Goal: Task Accomplishment & Management: Use online tool/utility

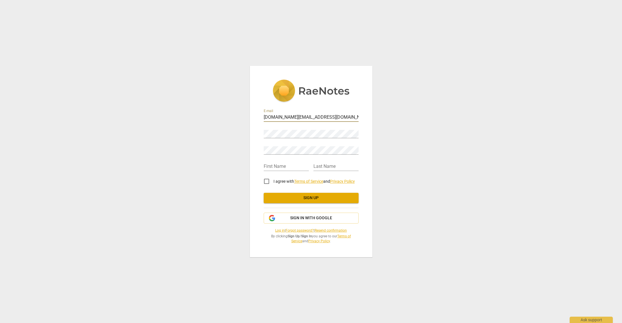
type input "[DOMAIN_NAME][EMAIL_ADDRESS][DOMAIN_NAME]"
type input "S"
type input "K"
click at [232, 184] on div "E-mail sk.work@mailfence.com Password Retype Password First Name S Last Name K …" at bounding box center [311, 161] width 622 height 323
click at [265, 180] on input "I agree with Terms of Service and Privacy Policy" at bounding box center [267, 182] width 14 height 14
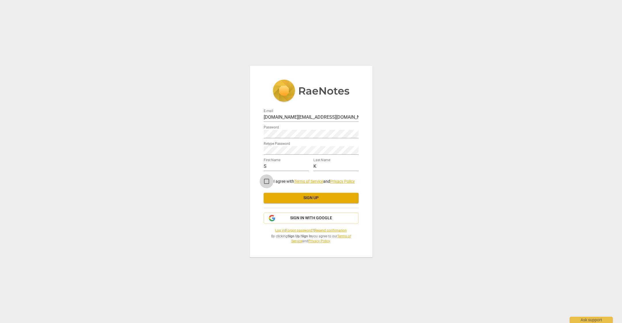
checkbox input "true"
click at [278, 194] on button "Sign up" at bounding box center [311, 198] width 95 height 10
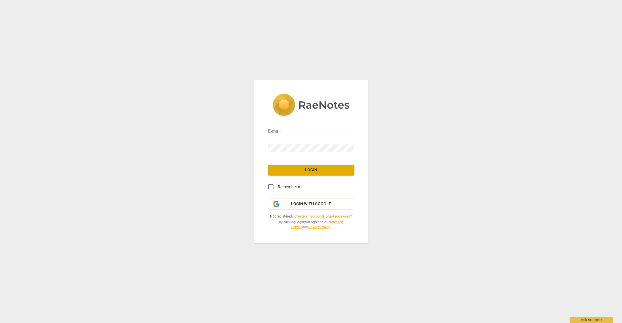
click at [325, 127] on div "E-mail" at bounding box center [311, 129] width 86 height 13
type input "[DOMAIN_NAME][EMAIL_ADDRESS][DOMAIN_NAME]"
click at [272, 185] on input "Remember me" at bounding box center [271, 187] width 14 height 14
checkbox input "true"
click at [287, 171] on span "Login" at bounding box center [311, 170] width 77 height 6
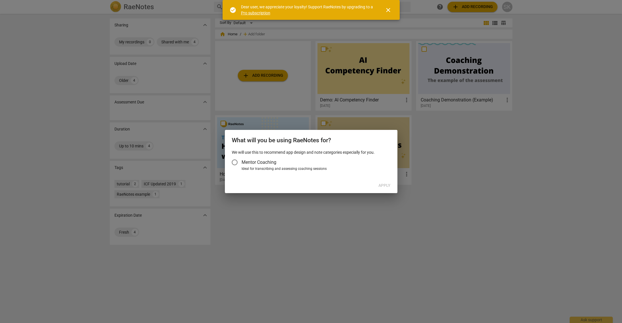
click at [256, 221] on div at bounding box center [311, 161] width 622 height 323
click at [237, 165] on input "Mentor Coaching" at bounding box center [235, 163] width 14 height 14
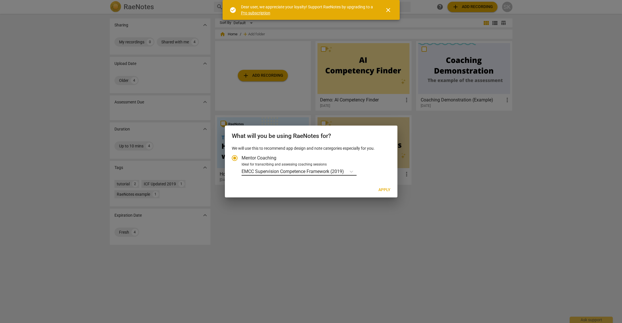
click at [290, 173] on p "EMCC Supervision Competence Framework (2019)" at bounding box center [293, 171] width 102 height 7
click at [0, 0] on input "Ideal for transcribing and assessing coaching sessions EMCC Supervision Compete…" at bounding box center [0, 0] width 0 height 0
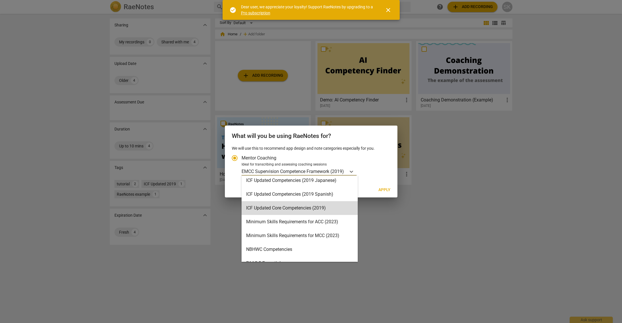
scroll to position [110, 0]
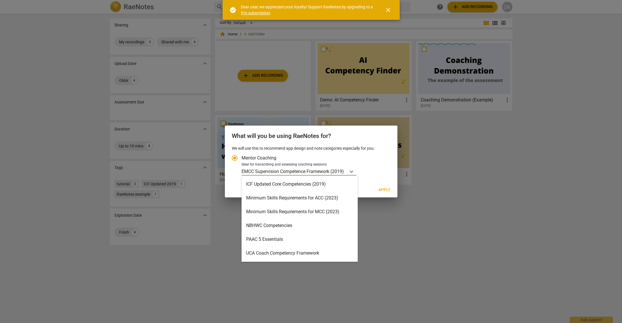
click at [297, 198] on div "Minimum Skills Requirements for ACC (2023)" at bounding box center [300, 198] width 116 height 14
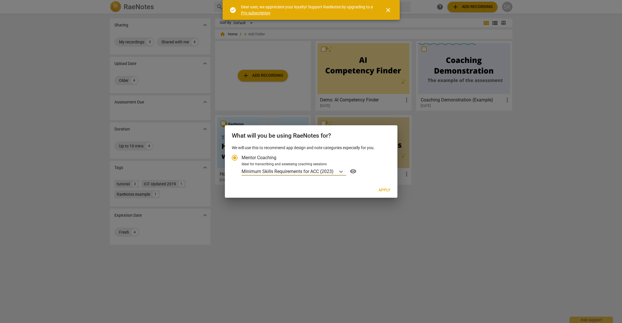
click at [380, 192] on span "Apply" at bounding box center [384, 191] width 12 height 6
radio input "false"
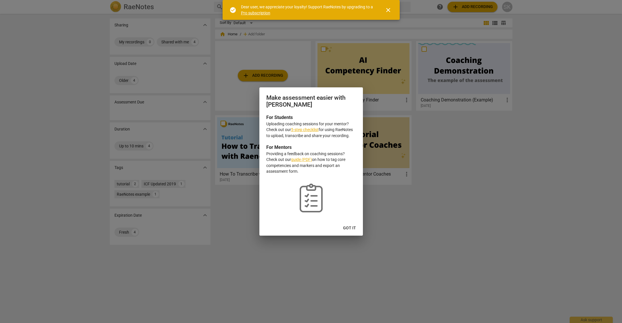
click at [350, 227] on span "Got it" at bounding box center [349, 228] width 13 height 6
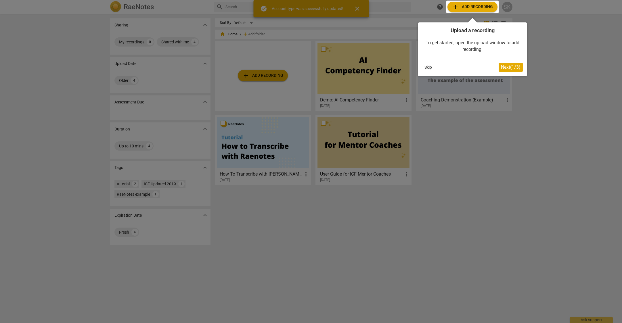
click at [452, 183] on div at bounding box center [311, 161] width 622 height 323
click at [236, 176] on div at bounding box center [311, 161] width 622 height 323
click at [515, 66] on span "Next ( 1 / 3 )" at bounding box center [511, 66] width 20 height 5
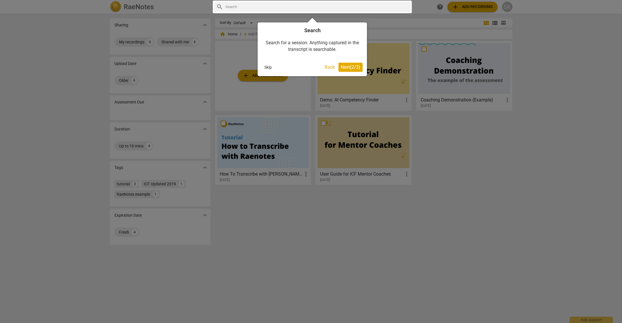
click at [348, 68] on span "Next ( 2 / 3 )" at bounding box center [351, 66] width 20 height 5
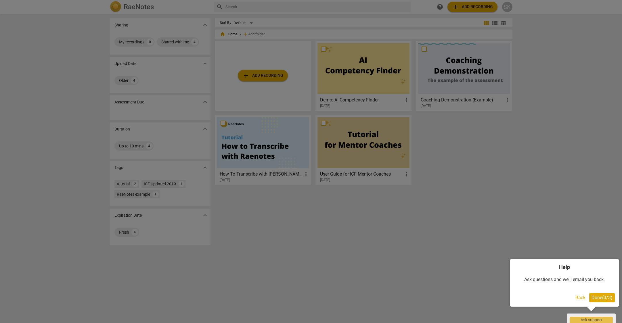
click at [593, 295] on span "Done ( 3 / 3 )" at bounding box center [602, 297] width 21 height 5
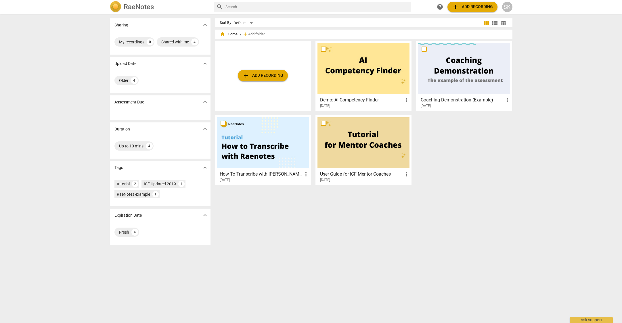
click at [259, 173] on h3 "How To Transcribe with [PERSON_NAME]" at bounding box center [261, 174] width 83 height 7
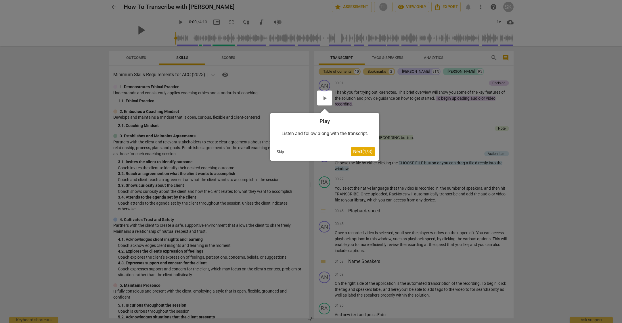
click at [370, 150] on span "Next ( 1 / 3 )" at bounding box center [363, 151] width 20 height 5
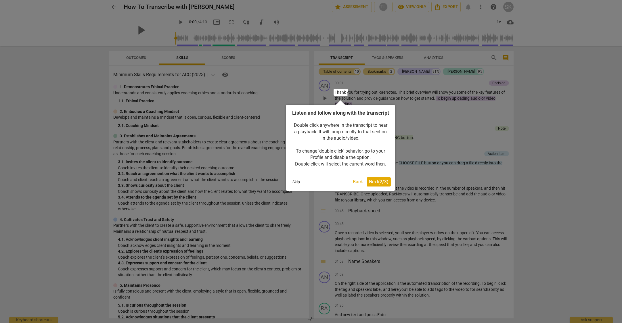
click at [378, 185] on span "Next ( 2 / 3 )" at bounding box center [379, 181] width 20 height 5
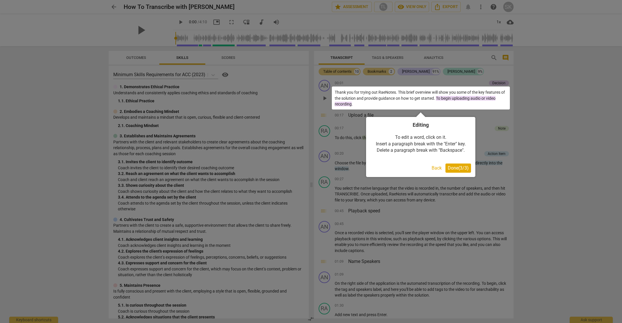
click at [467, 171] on button "Done ( 3 / 3 )" at bounding box center [458, 168] width 26 height 9
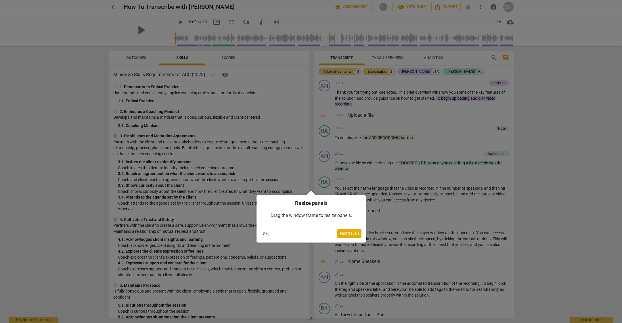
click at [348, 236] on span "Next ( 1 / 6 )" at bounding box center [350, 233] width 20 height 5
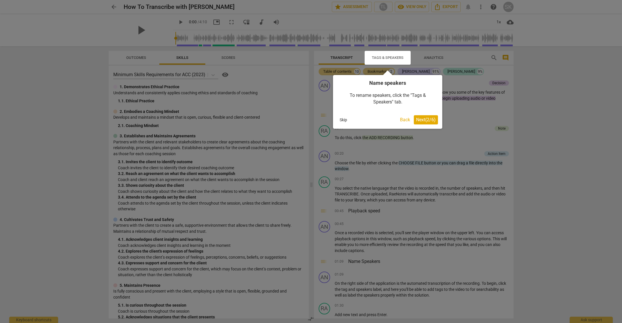
click at [425, 121] on span "Next ( 2 / 6 )" at bounding box center [426, 119] width 20 height 5
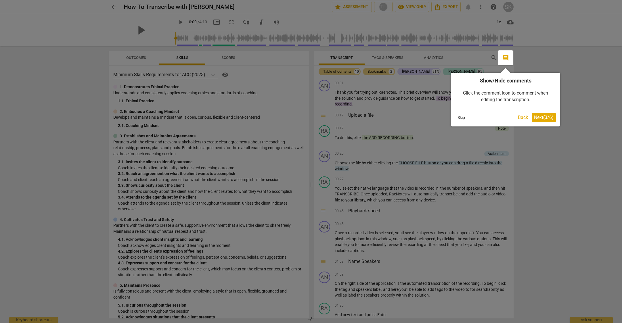
click at [551, 118] on span "Next ( 3 / 6 )" at bounding box center [544, 117] width 20 height 5
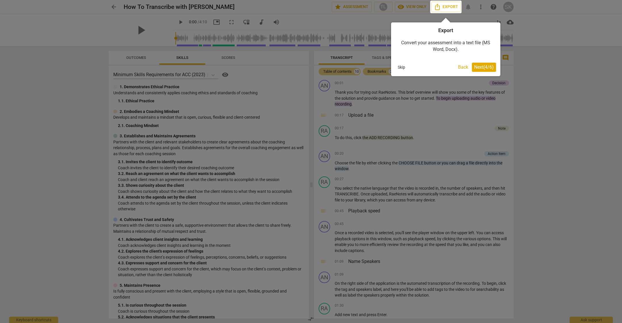
click at [494, 65] on span "Next ( 4 / 6 )" at bounding box center [484, 66] width 20 height 5
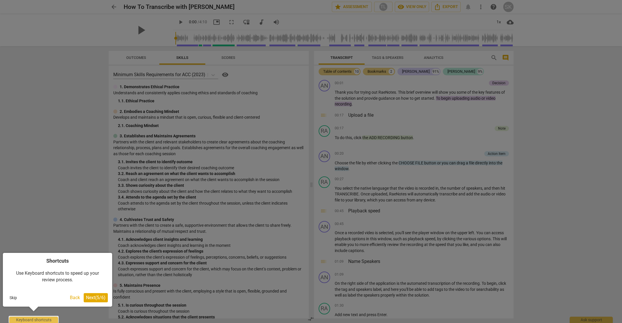
click at [98, 297] on span "Next ( 5 / 6 )" at bounding box center [96, 297] width 20 height 5
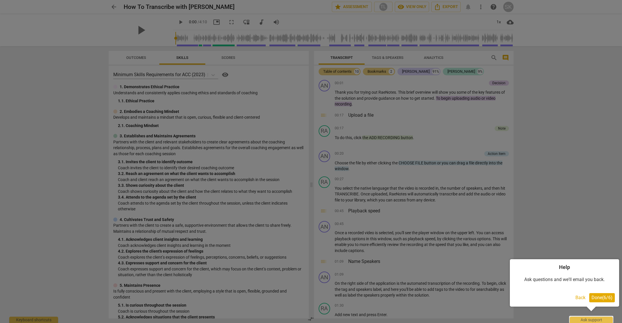
click at [607, 297] on span "Done ( 6 / 6 )" at bounding box center [602, 297] width 21 height 5
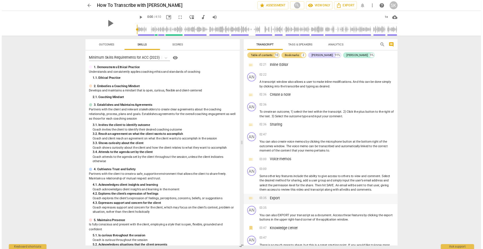
scroll to position [429, 0]
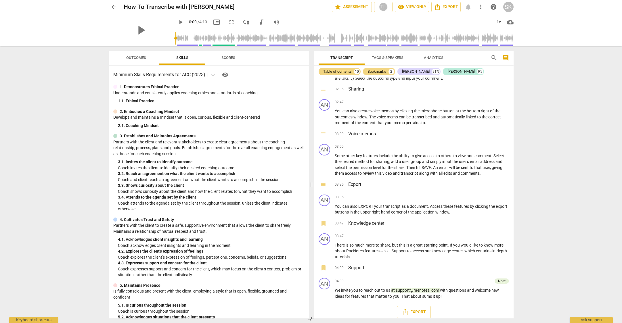
click at [113, 9] on span "arrow_back" at bounding box center [113, 6] width 7 height 7
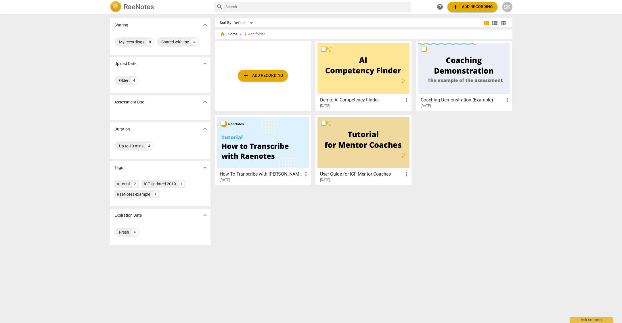
click at [246, 74] on span "add" at bounding box center [245, 75] width 7 height 7
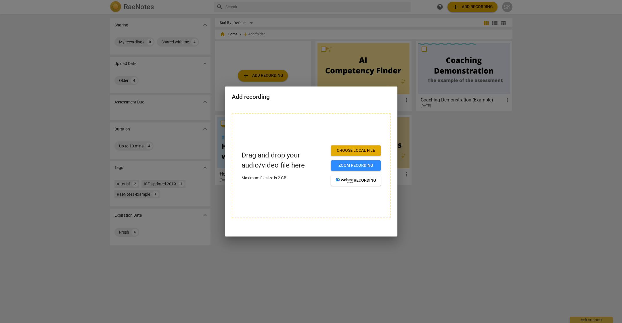
click at [341, 151] on span "Choose local file" at bounding box center [356, 151] width 41 height 6
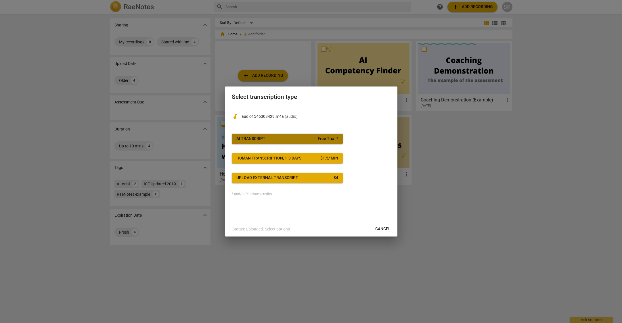
click at [304, 139] on span "AI Transcript Free Trial *" at bounding box center [287, 139] width 102 height 6
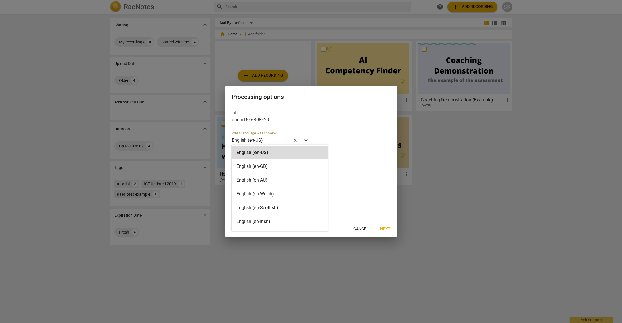
click at [301, 139] on div at bounding box center [306, 140] width 10 height 8
click at [288, 163] on div "English (en-GB)" at bounding box center [280, 167] width 96 height 14
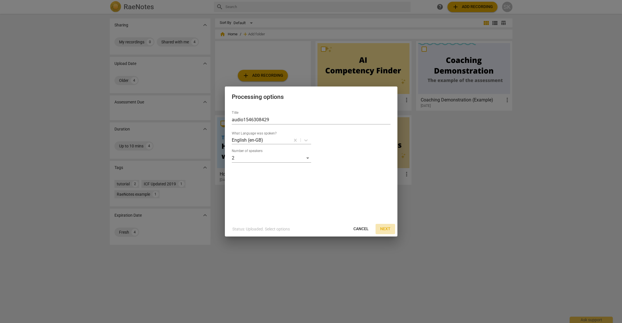
click at [383, 231] on span "Next" at bounding box center [385, 229] width 10 height 6
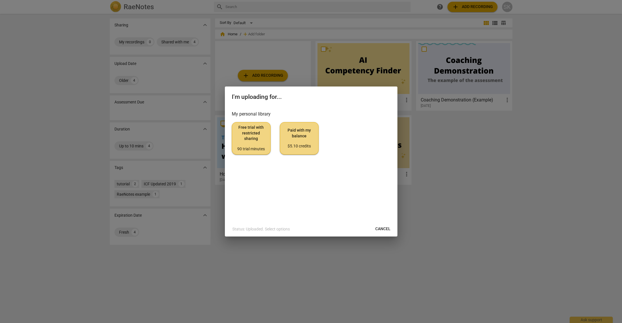
click at [253, 148] on div "90 trial minutes" at bounding box center [251, 149] width 29 height 6
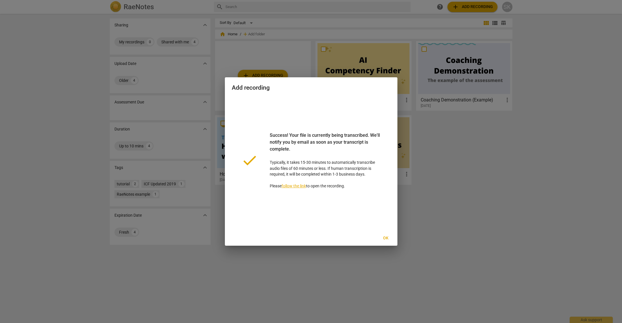
click at [383, 239] on span "Ok" at bounding box center [385, 239] width 9 height 6
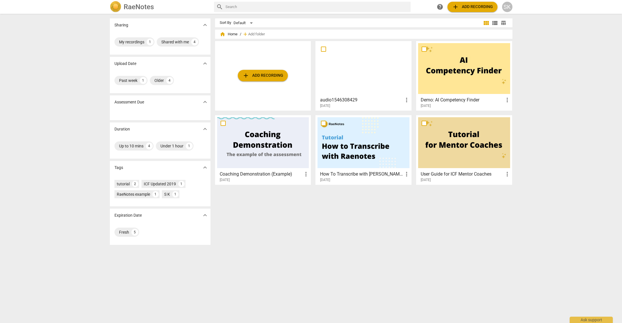
click at [356, 87] on div at bounding box center [364, 68] width 92 height 51
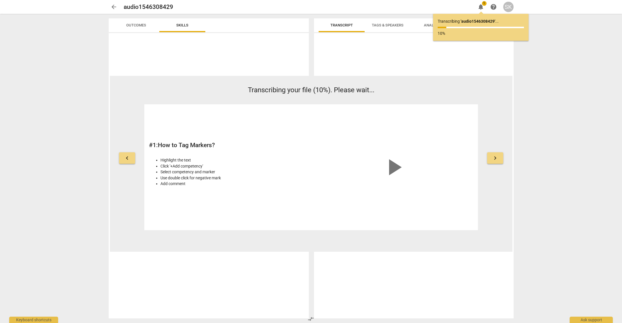
click at [116, 9] on span "arrow_back" at bounding box center [113, 6] width 7 height 7
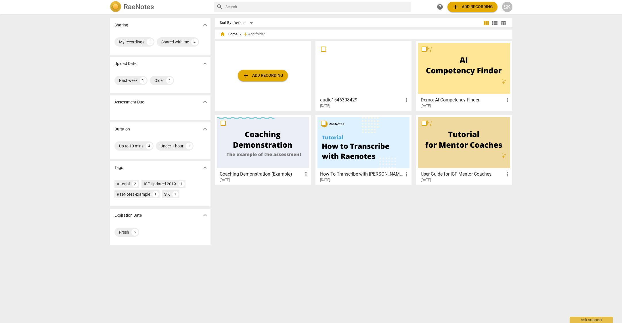
click at [377, 80] on div at bounding box center [364, 68] width 92 height 51
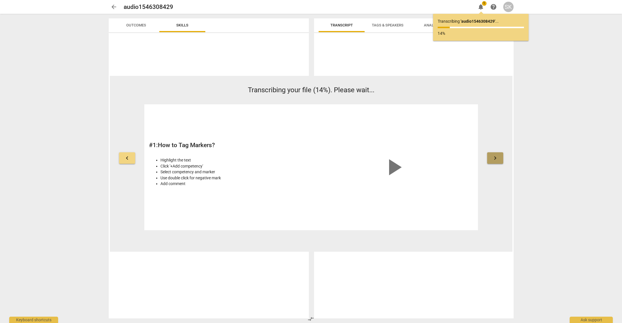
click at [501, 158] on button "keyboard_arrow_right" at bounding box center [495, 158] width 16 height 12
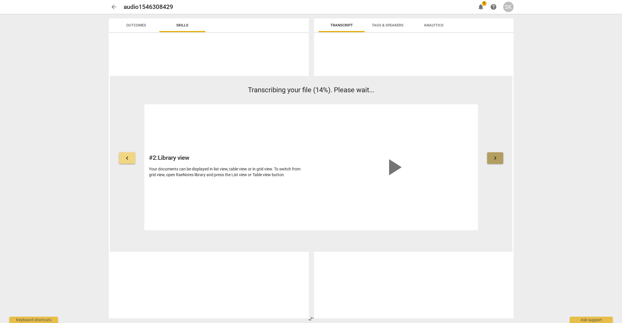
click at [501, 158] on button "keyboard_arrow_right" at bounding box center [495, 158] width 16 height 12
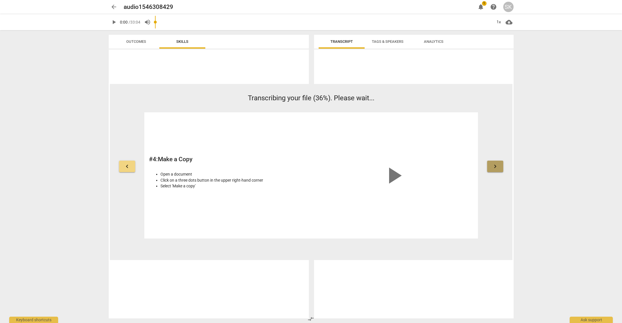
click at [497, 162] on button "keyboard_arrow_right" at bounding box center [495, 167] width 16 height 12
click at [496, 161] on button "keyboard_arrow_right" at bounding box center [495, 167] width 16 height 12
click at [496, 162] on button "keyboard_arrow_right" at bounding box center [495, 167] width 16 height 12
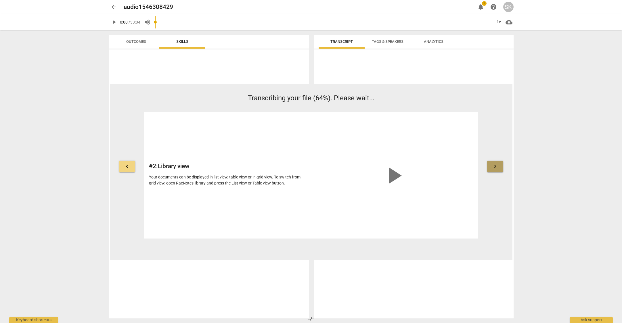
click at [496, 162] on button "keyboard_arrow_right" at bounding box center [495, 167] width 16 height 12
click at [113, 7] on span "arrow_back" at bounding box center [113, 6] width 7 height 7
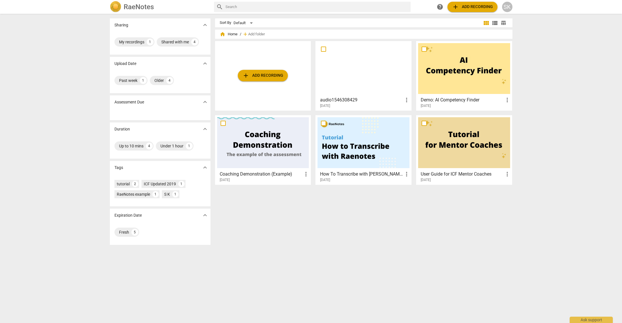
click at [340, 76] on div at bounding box center [364, 68] width 92 height 51
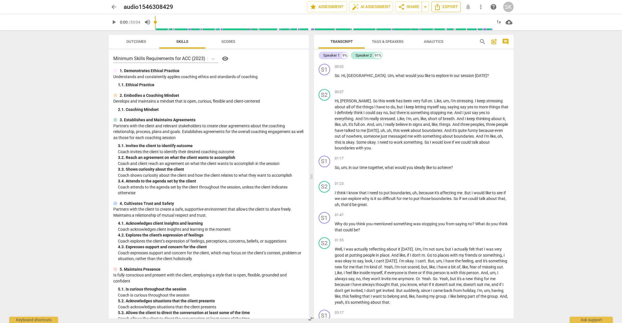
click at [455, 8] on span "Export" at bounding box center [446, 6] width 24 height 7
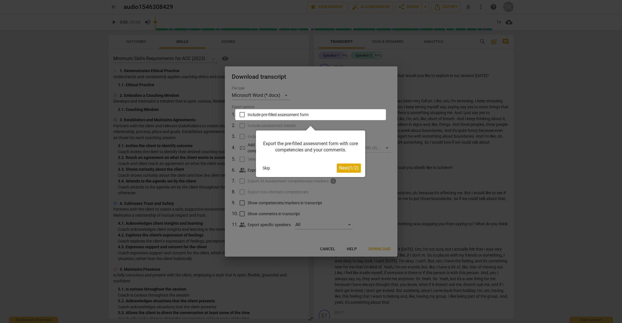
click at [354, 167] on span "Next ( 1 / 2 )" at bounding box center [349, 167] width 20 height 5
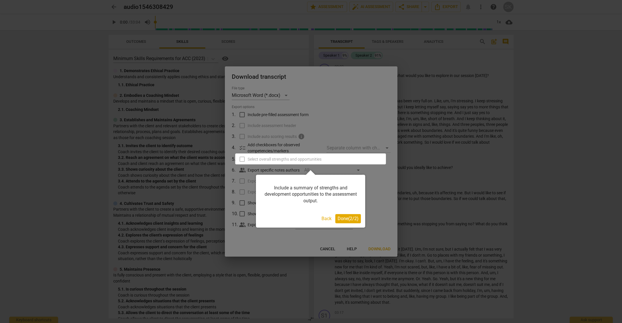
click at [348, 219] on span "Done ( 2 / 2 )" at bounding box center [348, 218] width 21 height 5
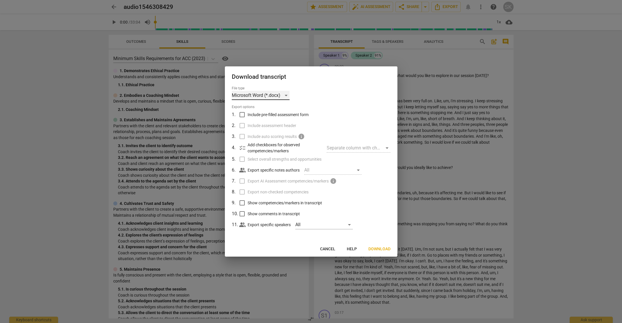
click at [268, 95] on div "Microsoft Word (*.docx)" at bounding box center [261, 95] width 58 height 9
click at [269, 95] on li "Microsoft Word (*.docx)" at bounding box center [272, 96] width 80 height 14
click at [310, 227] on div "All" at bounding box center [324, 224] width 58 height 9
click at [269, 229] on div at bounding box center [311, 161] width 622 height 323
click at [269, 238] on div "File type Microsoft Word (*.docx) Export options 1 . Include pre-filled assessm…" at bounding box center [311, 164] width 173 height 156
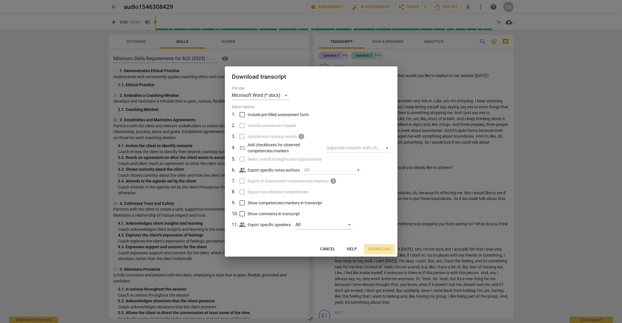
click at [380, 250] on span "Download" at bounding box center [379, 249] width 22 height 6
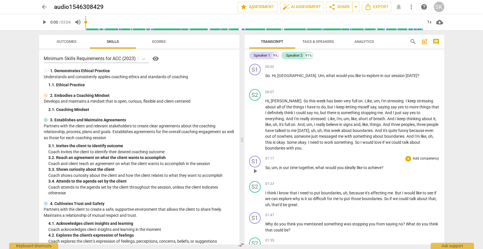
click at [420, 159] on p "Add competency" at bounding box center [425, 158] width 27 height 5
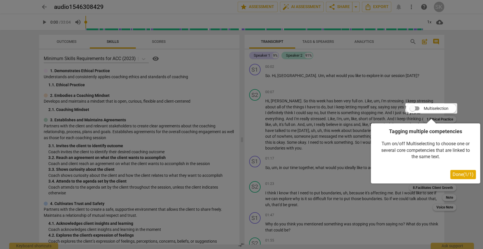
click at [463, 172] on span "Done ( 1 / 1 )" at bounding box center [462, 174] width 21 height 5
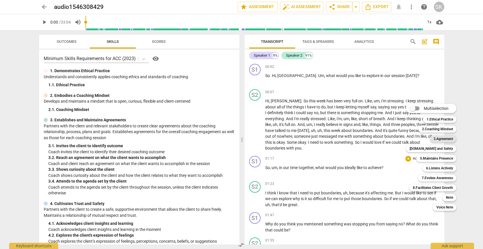
click at [448, 140] on b "3.Agreement" at bounding box center [443, 138] width 20 height 7
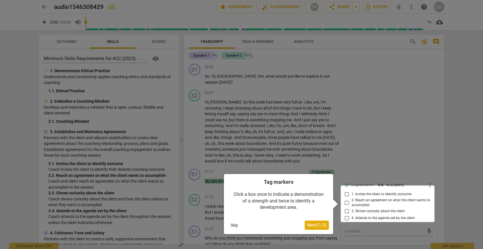
click at [346, 192] on div at bounding box center [388, 203] width 94 height 37
click at [311, 231] on div "Tag markers Click a box once to indicate a demonstration of a strength and twic…" at bounding box center [278, 204] width 109 height 60
click at [312, 227] on button "Next ( 1 / 3 )" at bounding box center [317, 225] width 24 height 9
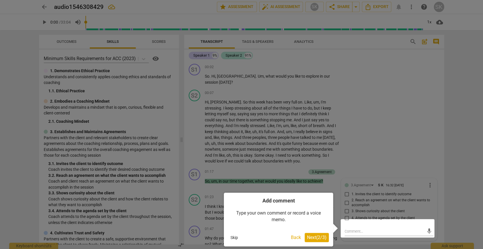
click at [312, 236] on span "Next ( 2 / 3 )" at bounding box center [317, 237] width 20 height 5
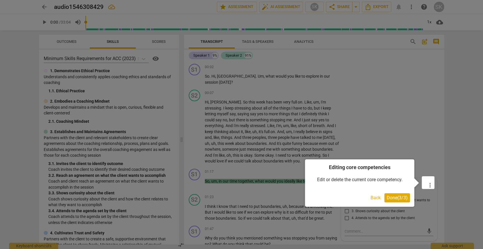
click at [388, 197] on span "Done ( 3 / 3 )" at bounding box center [397, 197] width 21 height 5
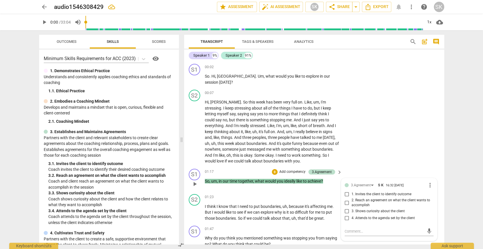
click at [347, 192] on input "1. Invites the client to identify outcome" at bounding box center [346, 194] width 9 height 7
checkbox input "true"
click at [458, 173] on div "arrow_back audio1546308429 edit star Assessment auto_fix_high AI Assessment SK …" at bounding box center [241, 124] width 483 height 249
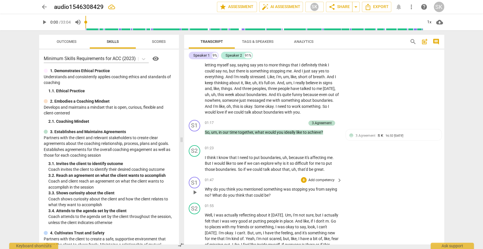
scroll to position [50, 0]
click at [330, 178] on p "Add competency" at bounding box center [321, 179] width 27 height 5
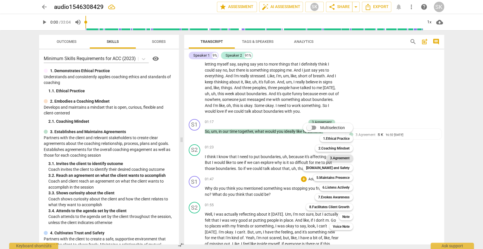
click at [338, 158] on b "3.Agreement" at bounding box center [340, 158] width 20 height 7
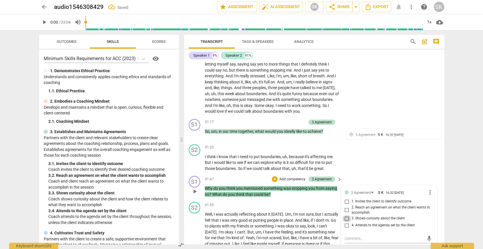
click at [347, 216] on input "3. Shows curiosity about the client" at bounding box center [346, 218] width 9 height 7
checkbox input "true"
click at [455, 208] on div "arrow_back audio1546308429 Saved edit star Assessment auto_fix_high AI Assessme…" at bounding box center [241, 124] width 483 height 249
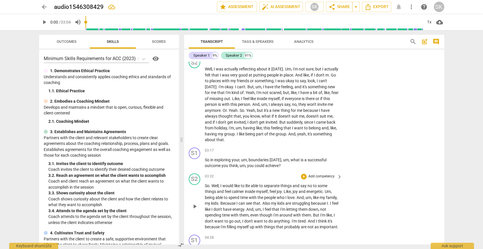
scroll to position [239, 0]
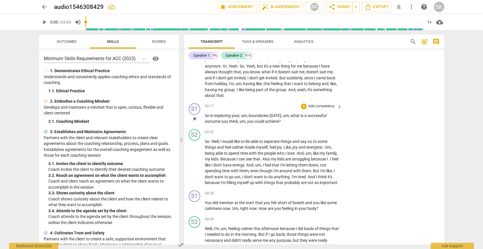
click at [328, 104] on p "Add competency" at bounding box center [321, 106] width 27 height 5
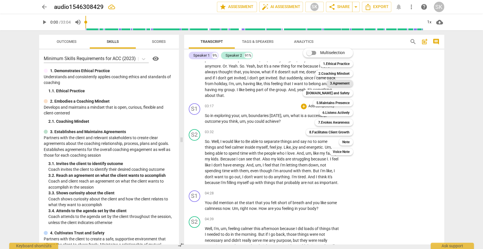
click at [338, 83] on b "3.Agreement" at bounding box center [340, 83] width 20 height 7
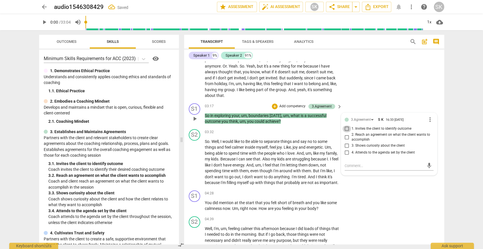
click at [345, 125] on input "1. Invites the client to identify outcome" at bounding box center [346, 128] width 9 height 7
checkbox input "true"
click at [460, 140] on div "arrow_back audio1546308429 edit star Assessment auto_fix_high AI Assessment SK …" at bounding box center [241, 124] width 483 height 249
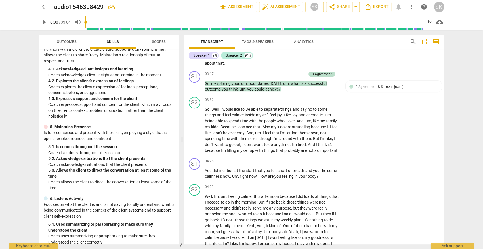
scroll to position [107, 0]
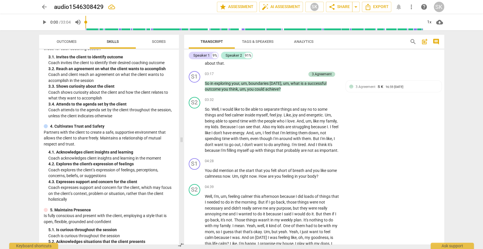
click at [78, 39] on span "Outcomes" at bounding box center [67, 42] width 34 height 8
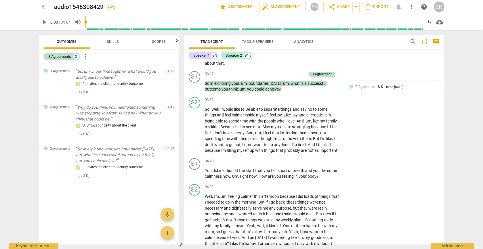
click at [109, 41] on span "Skills" at bounding box center [113, 41] width 12 height 4
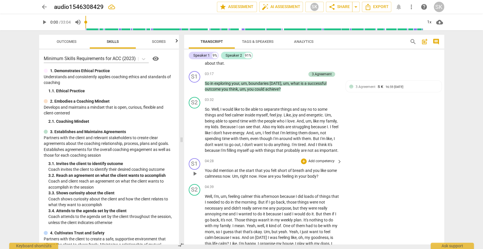
click at [322, 163] on p "Add competency" at bounding box center [321, 161] width 27 height 5
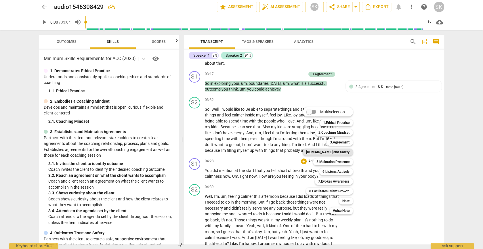
click at [335, 152] on b "[DOMAIN_NAME] and Safety" at bounding box center [327, 152] width 43 height 7
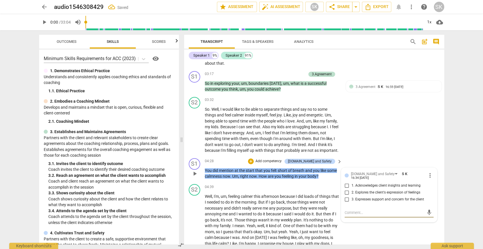
scroll to position [272, 0]
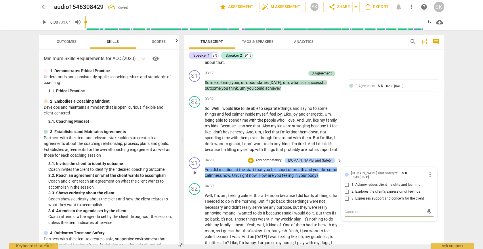
click at [347, 188] on input "2. Explores the client's expression of feelings" at bounding box center [346, 191] width 9 height 7
checkbox input "true"
click at [445, 182] on div "Transcript Tags & Speakers Analytics search post_add comment Speaker 1 9% Speak…" at bounding box center [315, 139] width 267 height 219
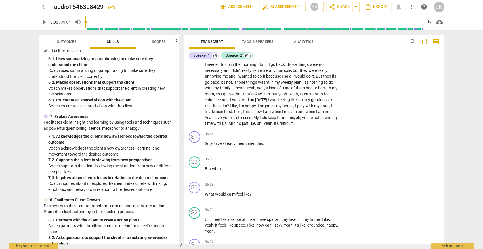
scroll to position [338, 0]
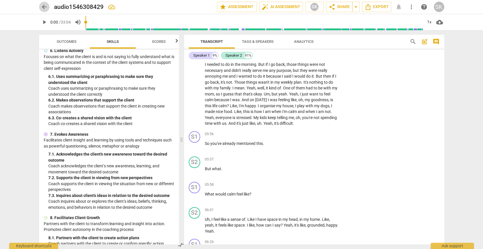
click at [43, 9] on span "arrow_back" at bounding box center [44, 6] width 7 height 7
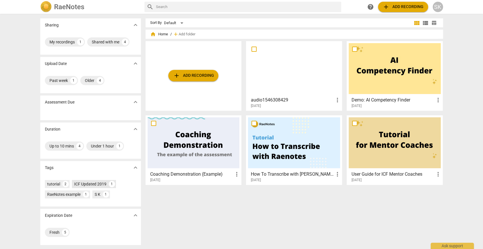
click at [95, 185] on div "ICF Updated 2019" at bounding box center [90, 184] width 32 height 6
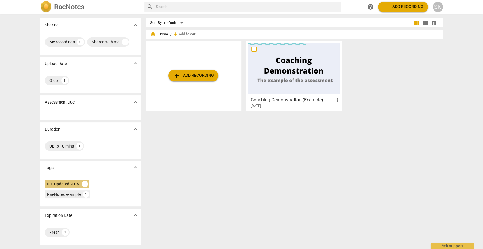
click at [82, 182] on div "1" at bounding box center [85, 184] width 6 height 6
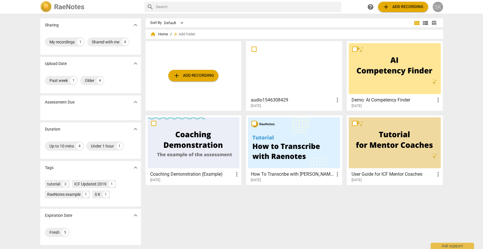
click at [434, 8] on div "SK" at bounding box center [438, 7] width 10 height 10
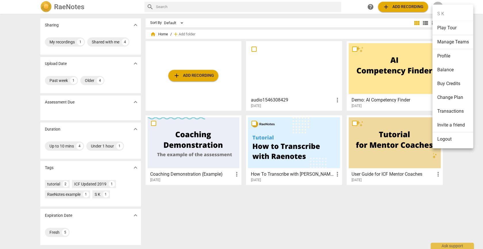
click at [451, 59] on li "Profile" at bounding box center [452, 56] width 41 height 14
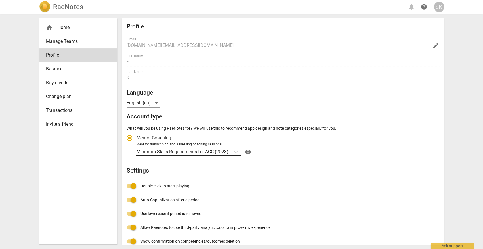
click at [229, 148] on div "Minimum Skills Requirements for ACC (2023)" at bounding box center [183, 152] width 94 height 8
click at [0, 0] on input "Ideal for transcribing and assessing coaching sessions Minimum Skills Requireme…" at bounding box center [0, 0] width 0 height 0
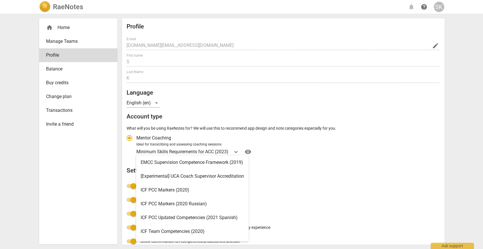
scroll to position [2, 0]
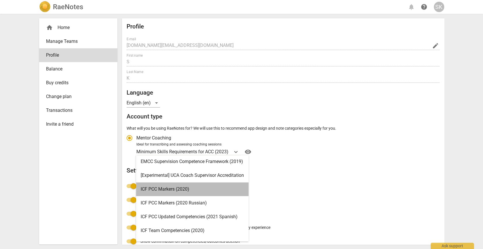
click at [215, 190] on div "ICF PCC Markers (2020)" at bounding box center [192, 189] width 112 height 14
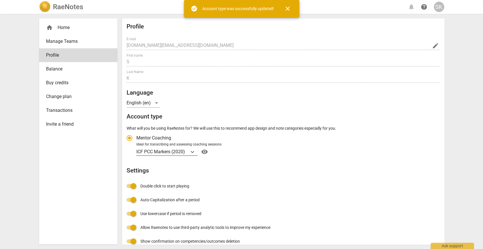
radio input "false"
click at [64, 7] on h2 "RaeNotes" at bounding box center [68, 7] width 30 height 8
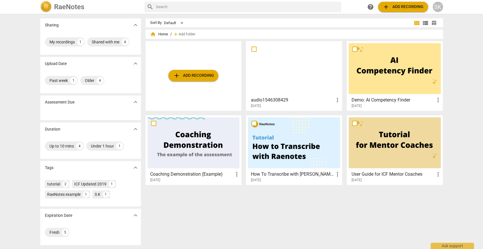
click at [287, 75] on div at bounding box center [294, 68] width 92 height 51
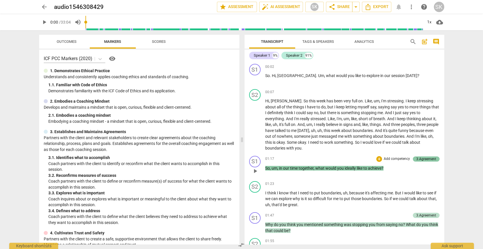
click at [435, 158] on div "3.Agreement" at bounding box center [426, 158] width 27 height 5
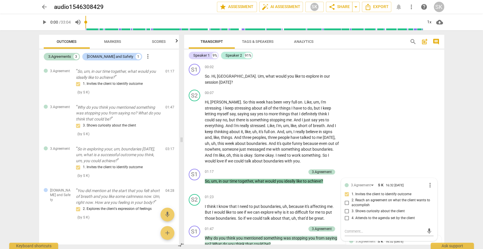
click at [456, 192] on div "arrow_back audio1546308429 edit star Assessment auto_fix_high AI Assessment SK …" at bounding box center [241, 124] width 483 height 249
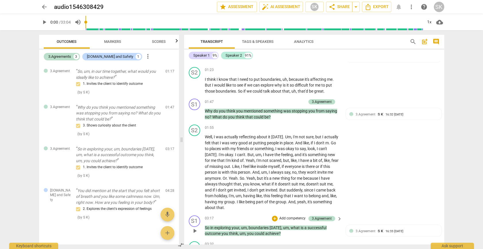
scroll to position [191, 0]
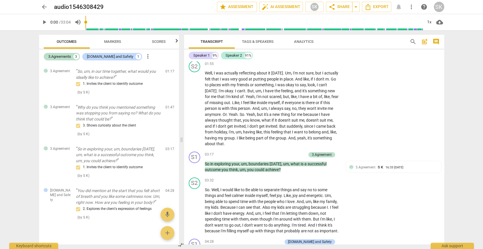
click at [102, 41] on span "Markers" at bounding box center [112, 42] width 31 height 8
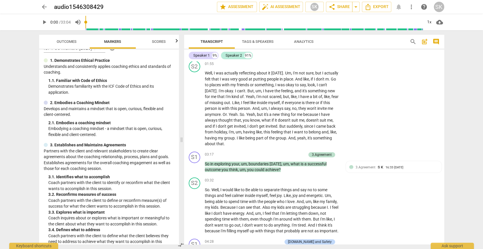
scroll to position [11, 0]
click at [350, 170] on div "3.Agreement S K 16:33 [DATE] 1. Invites the client to identify outcome" at bounding box center [393, 174] width 89 height 18
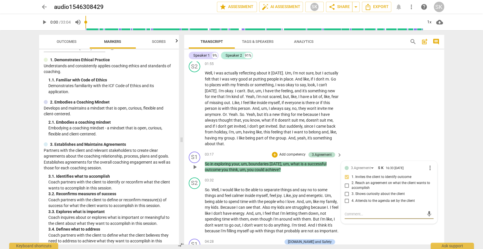
click at [347, 182] on input "2. Reach an agreement on what the client wants to accomplish" at bounding box center [346, 185] width 9 height 7
checkbox input "true"
click at [347, 174] on input "1. Invites the client to identify outcome" at bounding box center [346, 177] width 9 height 7
click at [346, 174] on input "1. Invites the client to identify outcome" at bounding box center [346, 177] width 9 height 7
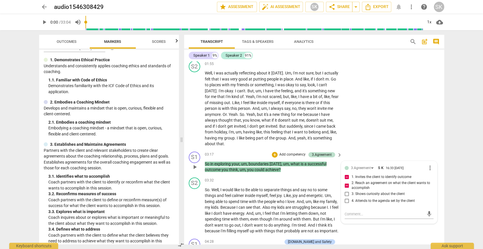
checkbox input "false"
click at [345, 182] on input "2. Reach an agreement on what the client wants to accomplish" at bounding box center [346, 185] width 9 height 7
checkbox input "false"
click at [451, 179] on div "arrow_back audio1546308429 Saved edit star Assessment auto_fix_high AI Assessme…" at bounding box center [241, 124] width 483 height 249
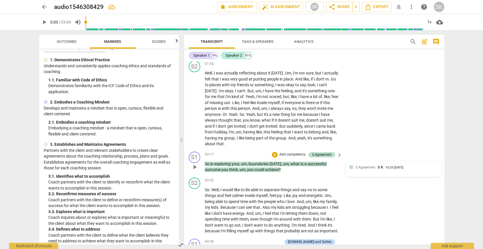
click at [358, 165] on span "3.Agreement" at bounding box center [365, 167] width 20 height 4
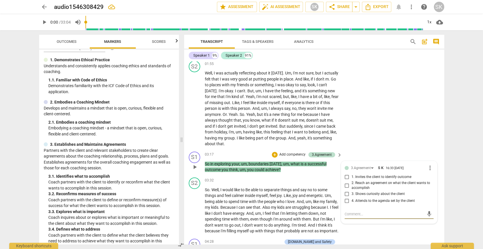
click at [427, 165] on span "more_vert" at bounding box center [430, 168] width 7 height 7
click at [429, 173] on li "Delete" at bounding box center [434, 174] width 20 height 11
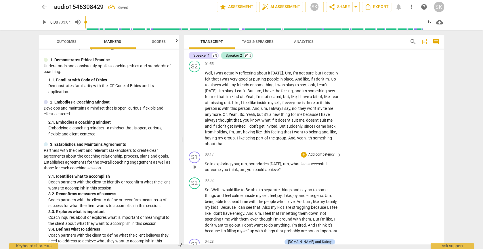
click at [322, 152] on p "Add competency" at bounding box center [321, 154] width 27 height 5
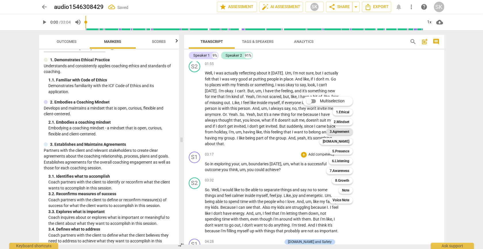
click at [342, 133] on b "3.Agreement" at bounding box center [340, 131] width 20 height 7
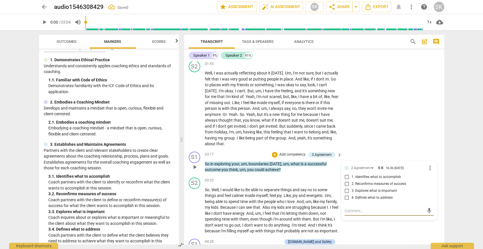
click at [373, 181] on span "2. Reconfirms measures of success" at bounding box center [378, 183] width 55 height 5
click at [351, 181] on input "2. Reconfirms measures of success" at bounding box center [346, 184] width 9 height 7
checkbox input "true"
click at [450, 189] on div "arrow_back audio1546308429 Saved edit star Assessment auto_fix_high AI Assessme…" at bounding box center [241, 124] width 483 height 249
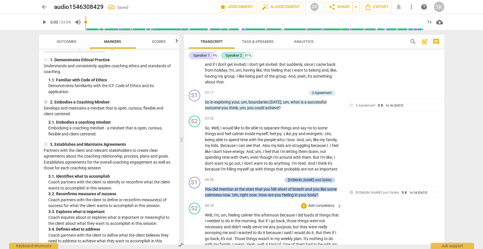
scroll to position [254, 0]
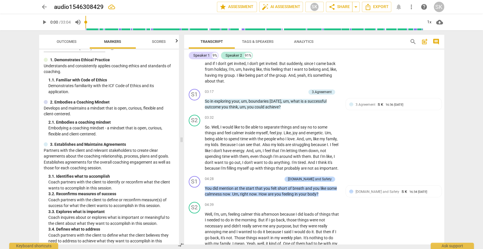
click at [449, 194] on div "arrow_back audio1546308429 edit star Assessment auto_fix_high AI Assessment SK …" at bounding box center [241, 124] width 483 height 249
click at [423, 193] on div "[DOMAIN_NAME] and Safety S K 16:34 [DATE]" at bounding box center [396, 191] width 83 height 5
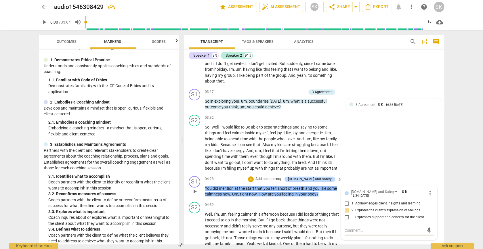
click at [429, 192] on span "more_vert" at bounding box center [430, 193] width 7 height 7
drag, startPoint x: 428, startPoint y: 201, endPoint x: 300, endPoint y: 150, distance: 137.6
click at [428, 201] on li "Delete" at bounding box center [434, 202] width 20 height 11
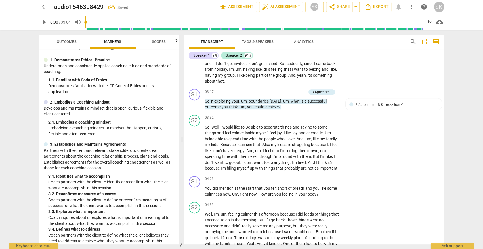
scroll to position [0, 0]
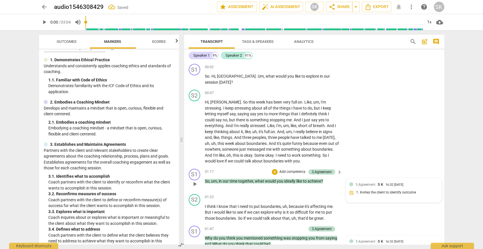
click at [416, 184] on div "3.Agreement S K 16:32 [DATE]" at bounding box center [396, 184] width 83 height 5
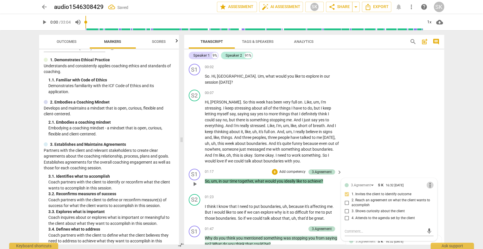
click at [429, 184] on span "more_vert" at bounding box center [430, 185] width 7 height 7
click at [429, 192] on li "Delete" at bounding box center [434, 193] width 20 height 11
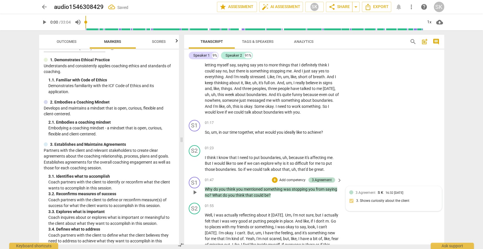
scroll to position [50, 0]
click at [421, 190] on div "3.Agreement S K 16:32 [DATE]" at bounding box center [396, 191] width 83 height 5
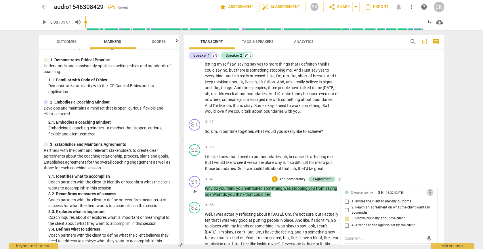
click at [429, 190] on span "more_vert" at bounding box center [430, 192] width 7 height 7
click at [434, 201] on li "Delete" at bounding box center [434, 200] width 20 height 11
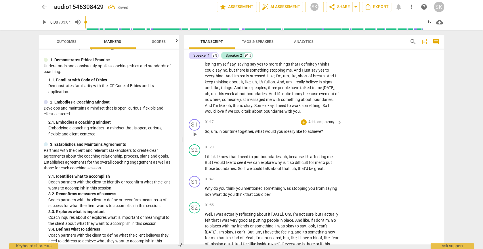
click at [288, 129] on span "ideally" at bounding box center [290, 131] width 12 height 5
click at [319, 125] on div "01:17 + Add competency keyboard_arrow_right So , um , in our time together , wh…" at bounding box center [274, 129] width 138 height 21
click at [320, 121] on p "Add competency" at bounding box center [321, 122] width 27 height 5
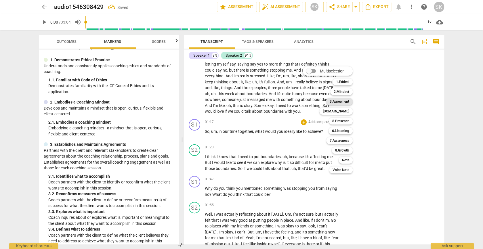
click at [342, 100] on b "3.Agreement" at bounding box center [340, 101] width 20 height 7
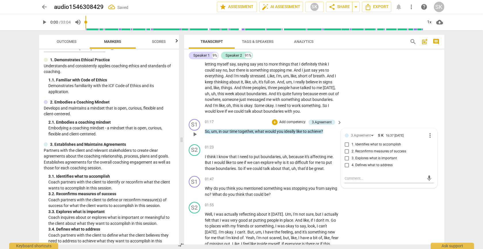
click at [358, 142] on span "1. Identifies what to accomplish" at bounding box center [375, 144] width 49 height 5
click at [351, 141] on input "1. Identifies what to accomplish" at bounding box center [346, 144] width 9 height 7
checkbox input "true"
click at [455, 150] on div "arrow_back audio1546308429 Saved edit star Assessment auto_fix_high AI Assessme…" at bounding box center [241, 124] width 483 height 249
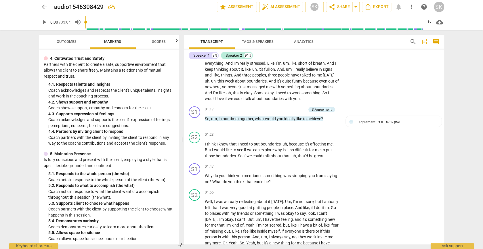
scroll to position [211, 0]
click at [332, 166] on p "Add competency" at bounding box center [321, 166] width 27 height 5
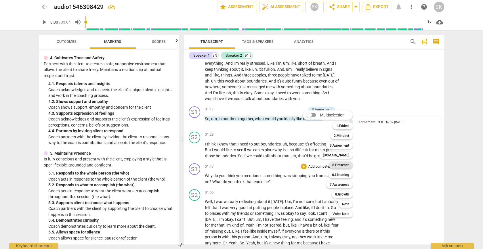
click at [338, 167] on b "5.Presence" at bounding box center [340, 165] width 17 height 7
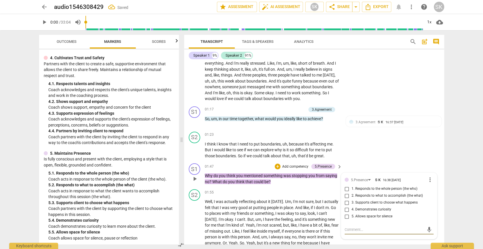
click at [346, 206] on input "4. Demonstrates curiosity" at bounding box center [346, 209] width 9 height 7
checkbox input "true"
click at [456, 194] on div "arrow_back audio1546308429 Saved edit star Assessment auto_fix_high AI Assessme…" at bounding box center [241, 124] width 483 height 249
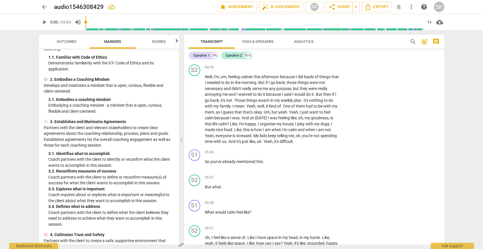
scroll to position [61, 0]
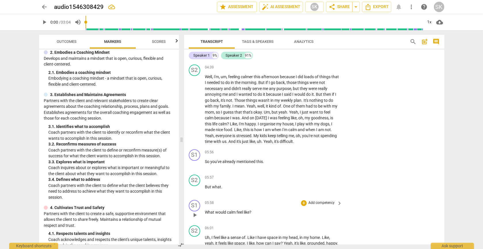
click at [318, 201] on p "Add competency" at bounding box center [321, 202] width 27 height 5
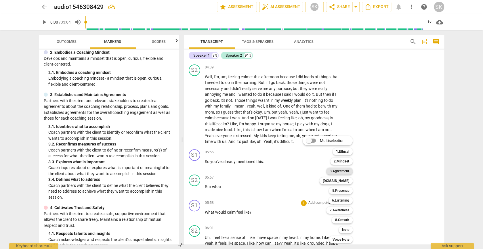
click at [339, 173] on b "3.Agreement" at bounding box center [340, 171] width 20 height 7
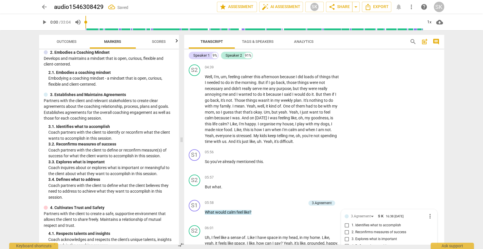
scroll to position [495, 0]
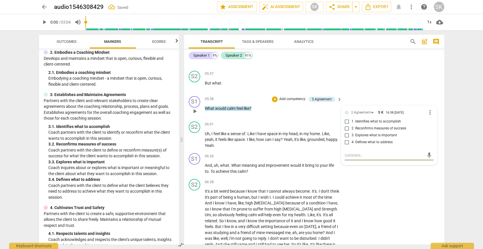
click at [345, 125] on input "2. Reconfirms measures of success" at bounding box center [346, 128] width 9 height 7
checkbox input "true"
click at [446, 146] on div "Transcript Tags & Speakers Analytics search post_add comment Speaker 1 9% Speak…" at bounding box center [315, 139] width 267 height 219
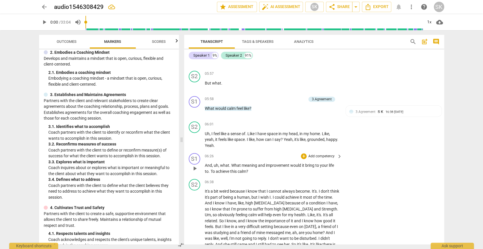
click at [326, 154] on p "Add competency" at bounding box center [321, 156] width 27 height 5
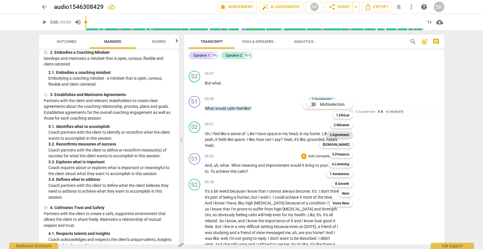
click at [351, 134] on div "3.Agreement" at bounding box center [339, 134] width 26 height 7
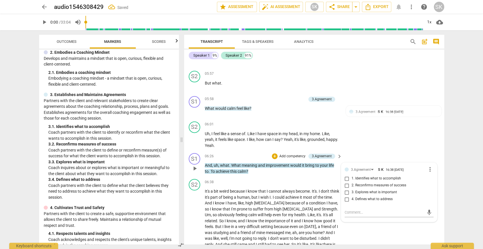
click at [352, 190] on span "3. Explores what is important" at bounding box center [373, 192] width 45 height 5
click at [351, 189] on input "3. Explores what is important" at bounding box center [346, 192] width 9 height 7
checkbox input "true"
click at [448, 186] on div "Transcript Tags & Speakers Analytics search post_add comment Speaker 1 9% Speak…" at bounding box center [315, 139] width 267 height 219
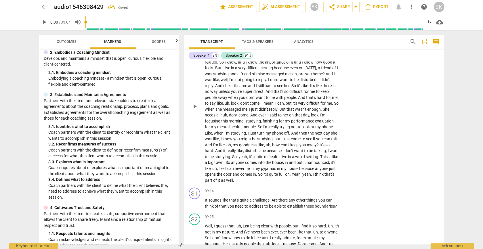
scroll to position [674, 0]
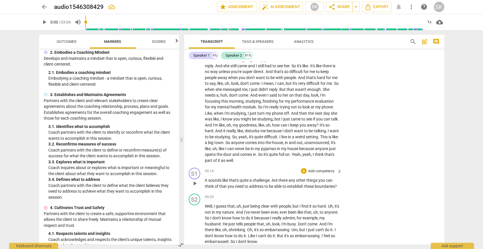
click at [331, 169] on p "Add competency" at bounding box center [321, 171] width 27 height 5
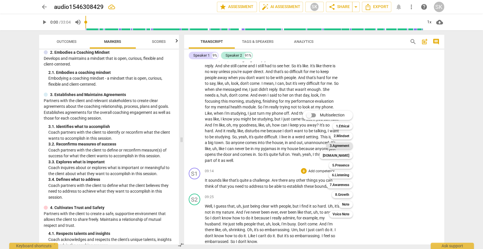
click at [349, 145] on b "3.Agreement" at bounding box center [340, 145] width 20 height 7
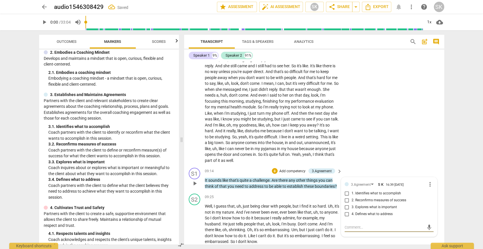
click at [346, 211] on input "4. Defines what to address" at bounding box center [346, 214] width 9 height 7
checkbox input "true"
click at [451, 193] on div "arrow_back audio1546308429 Saved edit star Assessment auto_fix_high AI Assessme…" at bounding box center [241, 124] width 483 height 249
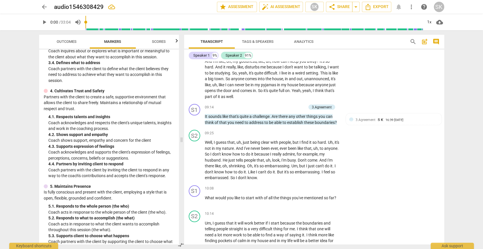
scroll to position [188, 0]
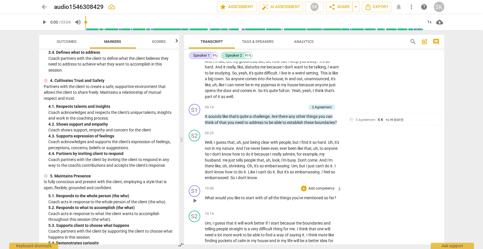
click at [330, 186] on p "Add competency" at bounding box center [321, 188] width 27 height 5
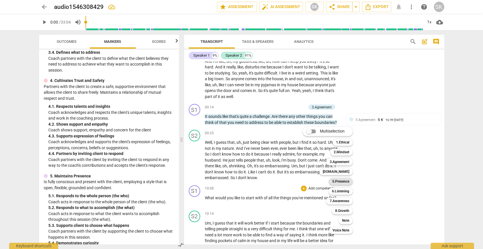
click at [351, 182] on div "5.Presence" at bounding box center [341, 181] width 24 height 7
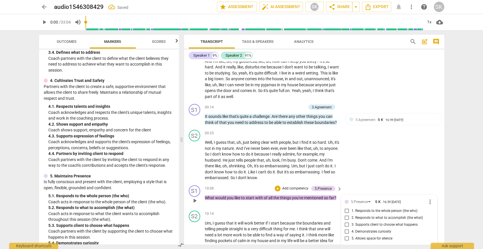
scroll to position [738, 0]
click at [345, 220] on input "3. Supports client to choose what happens" at bounding box center [346, 223] width 9 height 7
checkbox input "true"
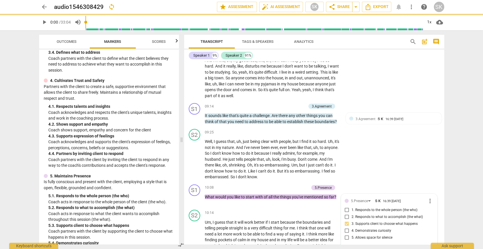
click at [469, 192] on div "arrow_back audio1546308429 sync edit star Assessment auto_fix_high AI Assessmen…" at bounding box center [241, 124] width 483 height 249
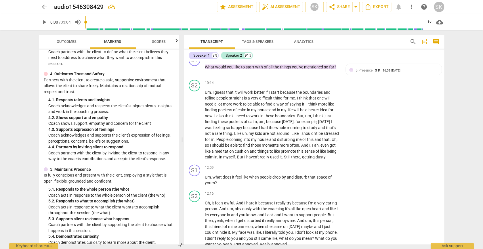
scroll to position [195, 0]
click at [321, 165] on p "Add competency" at bounding box center [321, 167] width 27 height 5
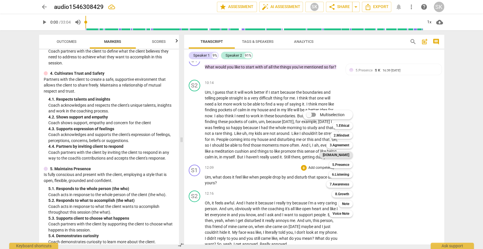
click at [343, 158] on b "[DOMAIN_NAME]" at bounding box center [336, 155] width 26 height 7
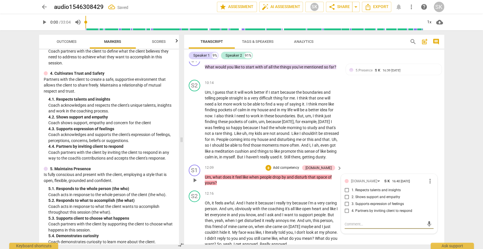
click at [352, 202] on span "3. Supports expression of feelings" at bounding box center [377, 204] width 52 height 5
click at [351, 201] on input "3. Supports expression of feelings" at bounding box center [346, 204] width 9 height 7
checkbox input "true"
click at [459, 189] on div "arrow_back audio1546308429 Saved edit star Assessment auto_fix_high AI Assessme…" at bounding box center [241, 124] width 483 height 249
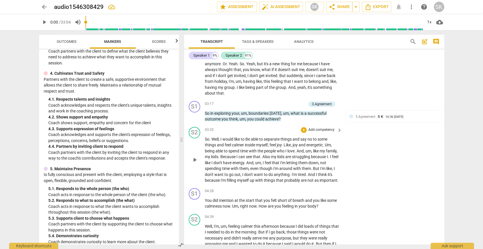
scroll to position [241, 0]
click at [334, 192] on div "+ Add competency keyboard_arrow_right" at bounding box center [321, 192] width 43 height 6
click at [332, 192] on p "Add competency" at bounding box center [321, 191] width 27 height 5
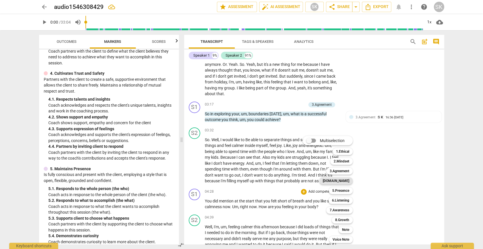
click at [344, 180] on b "[DOMAIN_NAME]" at bounding box center [336, 180] width 26 height 7
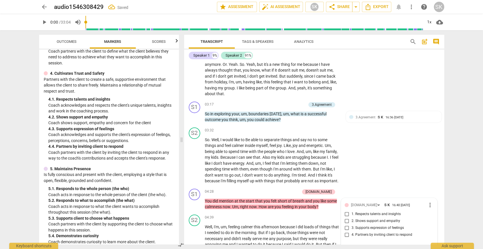
scroll to position [336, 0]
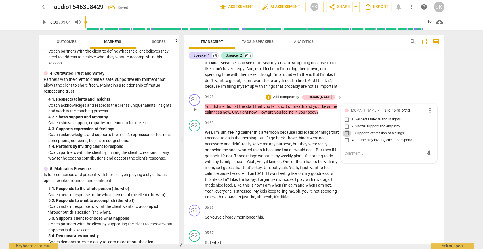
click at [347, 133] on input "3. Supports expression of feelings" at bounding box center [346, 133] width 9 height 7
checkbox input "true"
click at [447, 136] on div "Transcript Tags & Speakers Analytics search post_add comment Speaker 1 9% Speak…" at bounding box center [315, 139] width 267 height 219
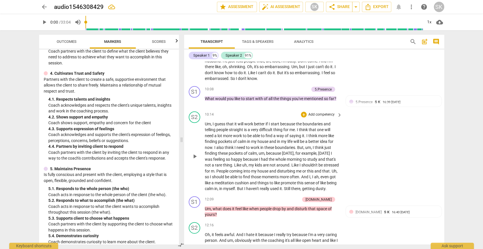
scroll to position [835, 0]
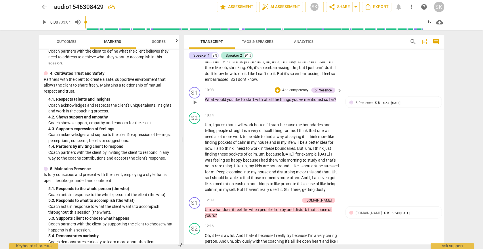
click at [303, 88] on p "Add competency" at bounding box center [295, 90] width 27 height 5
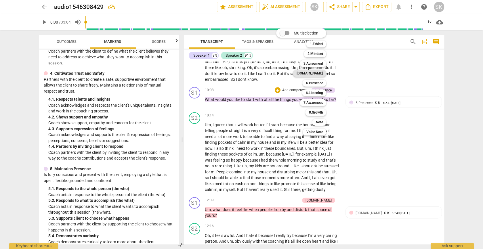
click at [315, 72] on b "[DOMAIN_NAME]" at bounding box center [309, 73] width 26 height 7
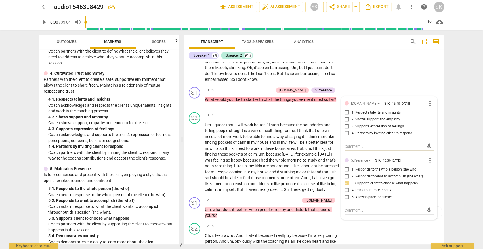
click at [449, 125] on div "arrow_back audio1546308429 edit star Assessment auto_fix_high AI Assessment SK …" at bounding box center [241, 124] width 483 height 249
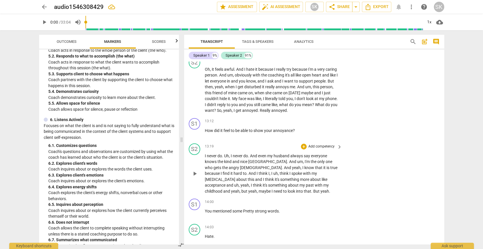
scroll to position [1038, 0]
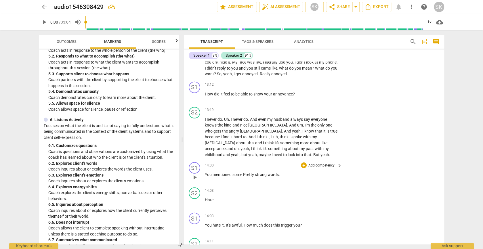
click at [310, 163] on p "Add competency" at bounding box center [321, 165] width 27 height 5
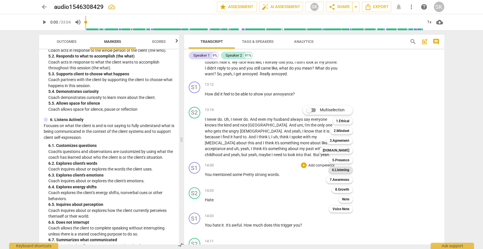
click at [334, 172] on b "6.Listening" at bounding box center [340, 170] width 17 height 7
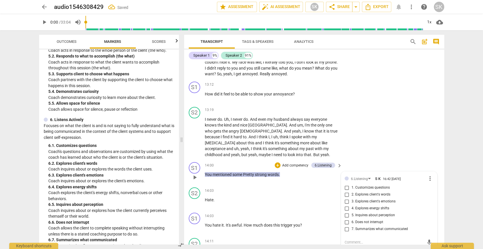
click at [346, 191] on input "2. Explores client's words" at bounding box center [346, 194] width 9 height 7
checkbox input "true"
click at [425, 148] on div "S2 play_arrow pause 13:19 + Add competency keyboard_arrow_right I never do . Uh…" at bounding box center [314, 133] width 260 height 56
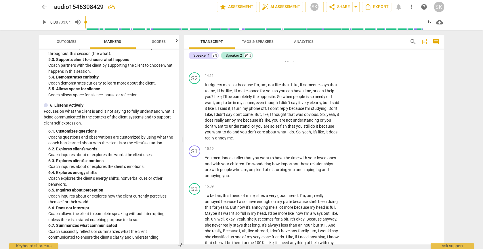
scroll to position [369, 0]
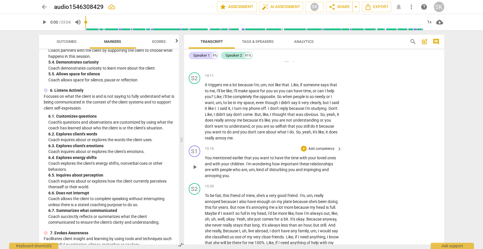
click at [316, 146] on p "Add competency" at bounding box center [321, 148] width 27 height 5
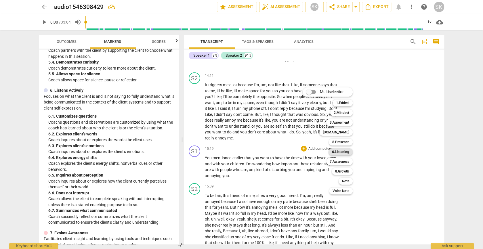
click at [342, 151] on b "6.Listening" at bounding box center [340, 151] width 17 height 7
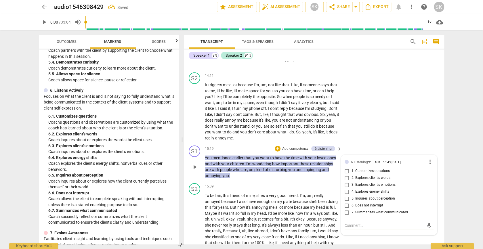
click at [346, 168] on input "1. Customizes questions" at bounding box center [346, 171] width 9 height 7
checkbox input "true"
click at [460, 169] on div "arrow_back audio1546308429 Saved edit star Assessment auto_fix_high AI Assessme…" at bounding box center [241, 124] width 483 height 249
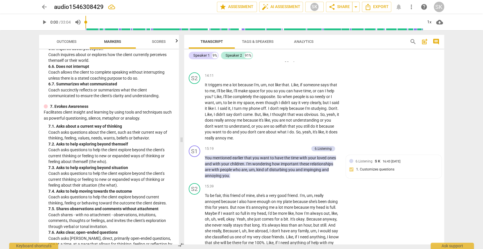
scroll to position [517, 0]
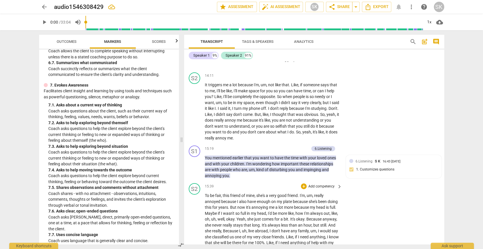
click at [392, 202] on div "S2 play_arrow pause 15:39 + Add competency keyboard_arrow_right To be fair , th…" at bounding box center [314, 250] width 260 height 138
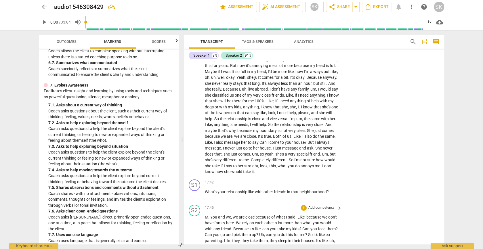
scroll to position [1383, 0]
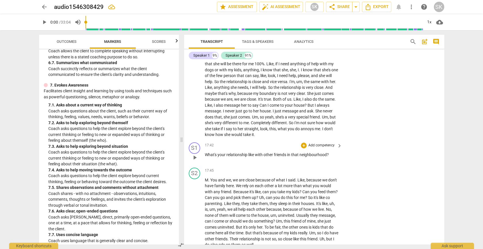
click at [308, 143] on p "Add competency" at bounding box center [321, 145] width 27 height 5
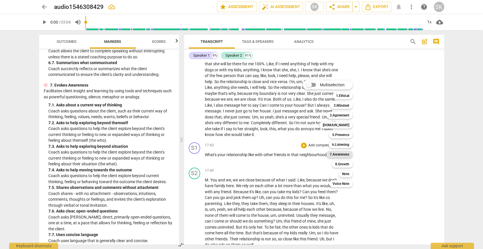
click at [337, 152] on b "7.Awareness" at bounding box center [340, 154] width 20 height 7
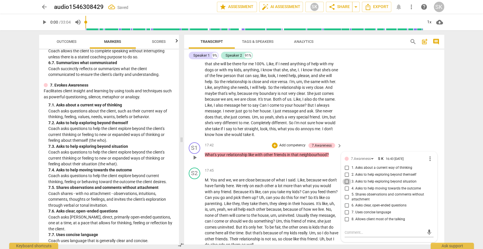
click at [346, 178] on input "3. Asks to help exploring beyond situation" at bounding box center [346, 181] width 9 height 7
checkbox input "true"
click at [457, 186] on div "arrow_back audio1546308429 Saved edit star Assessment auto_fix_high AI Assessme…" at bounding box center [241, 124] width 483 height 249
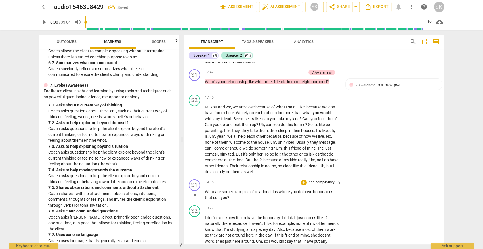
scroll to position [1464, 0]
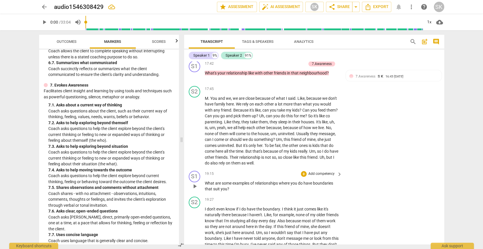
click at [319, 171] on p "Add competency" at bounding box center [321, 173] width 27 height 5
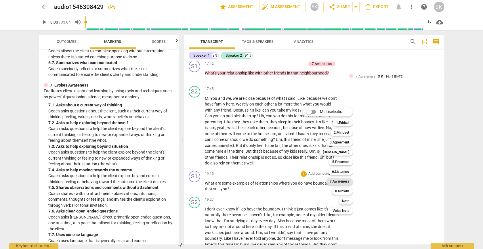
click at [339, 179] on b "7.Awareness" at bounding box center [340, 181] width 20 height 7
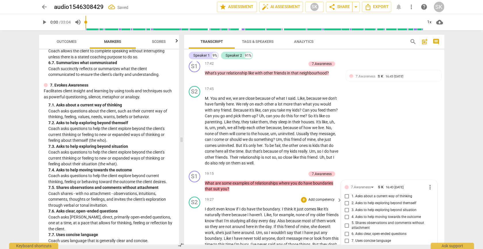
scroll to position [1559, 0]
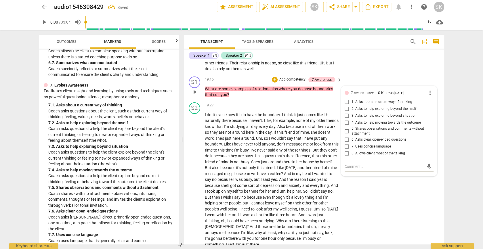
click at [345, 112] on input "3. Asks to help exploring beyond situation" at bounding box center [346, 115] width 9 height 7
checkbox input "true"
click at [463, 136] on div "arrow_back audio1546308429 Saved edit star Assessment auto_fix_high AI Assessme…" at bounding box center [241, 124] width 483 height 249
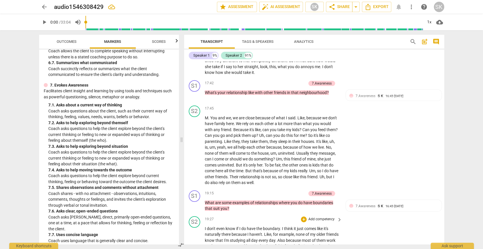
scroll to position [1439, 0]
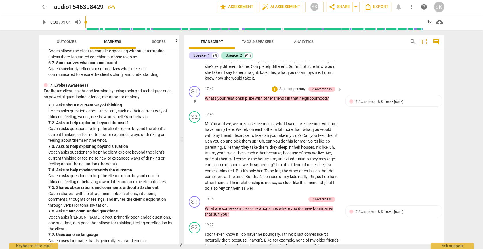
click at [301, 87] on p "Add competency" at bounding box center [292, 89] width 27 height 5
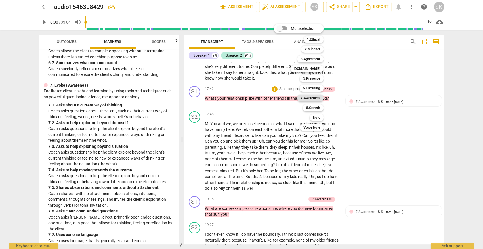
click at [308, 97] on b "7.Awareness" at bounding box center [311, 98] width 20 height 7
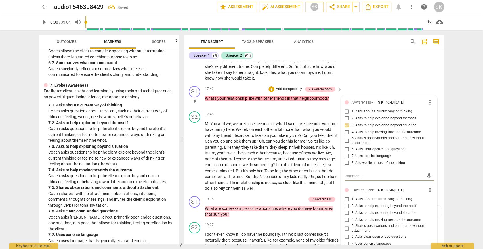
click at [345, 115] on input "2. Asks to help exploring beyond themself" at bounding box center [346, 118] width 9 height 7
checkbox input "true"
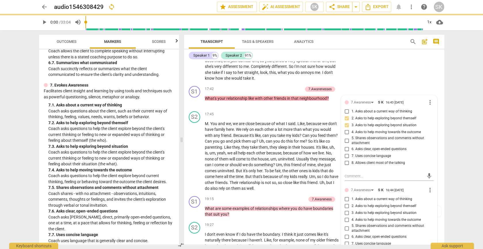
click at [460, 114] on div "arrow_back audio1546308429 sync edit star Assessment auto_fix_high AI Assessmen…" at bounding box center [241, 124] width 483 height 249
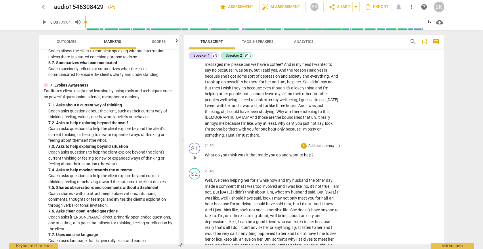
scroll to position [1680, 0]
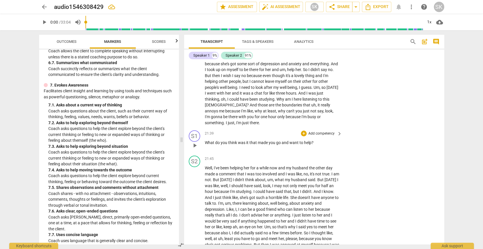
click at [314, 131] on p "Add competency" at bounding box center [321, 133] width 27 height 5
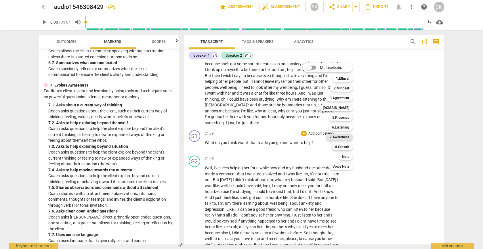
click at [330, 135] on b "7.Awareness" at bounding box center [340, 137] width 20 height 7
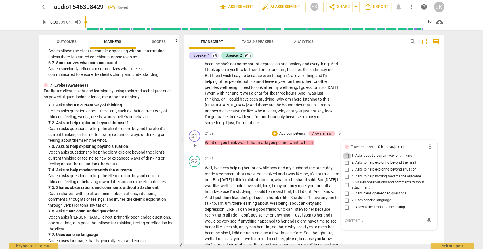
click at [347, 152] on input "1. Asks about a current way of thinking" at bounding box center [346, 155] width 9 height 7
checkbox input "true"
click at [451, 133] on div "arrow_back audio1546308429 Saved edit star Assessment auto_fix_high AI Assessme…" at bounding box center [241, 124] width 483 height 249
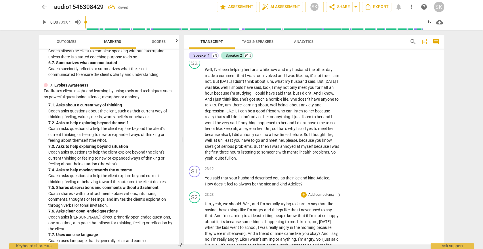
scroll to position [1780, 0]
click at [320, 166] on p "Add competency" at bounding box center [321, 168] width 27 height 5
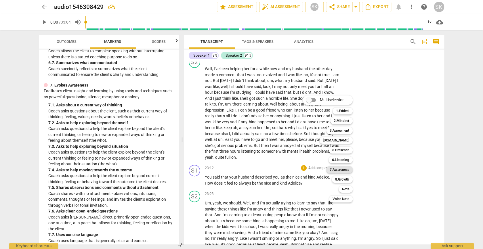
click at [334, 169] on b "7.Awareness" at bounding box center [340, 169] width 20 height 7
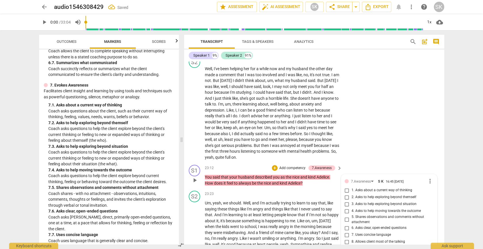
click at [346, 187] on input "1. Asks about a current way of thinking" at bounding box center [346, 190] width 9 height 7
checkbox input "true"
click at [456, 151] on div "arrow_back audio1546308429 Saved edit star Assessment auto_fix_high AI Assessme…" at bounding box center [241, 124] width 483 height 249
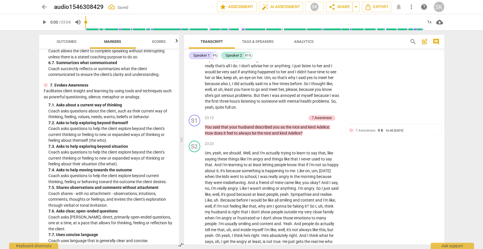
scroll to position [1933, 0]
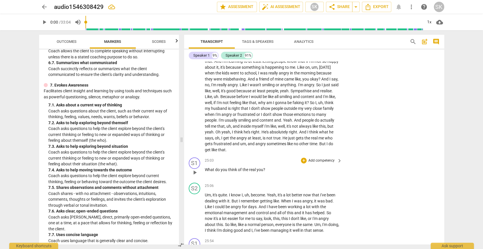
click at [309, 158] on p "Add competency" at bounding box center [321, 160] width 27 height 5
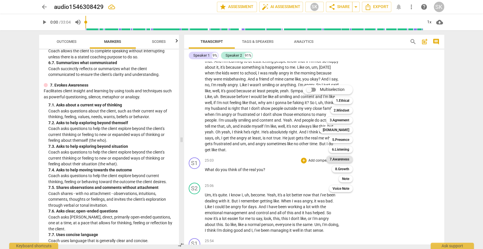
click at [335, 158] on b "7.Awareness" at bounding box center [340, 159] width 20 height 7
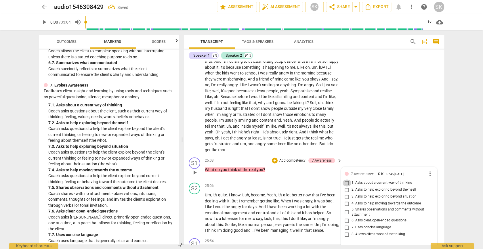
click at [345, 179] on input "1. Asks about a current way of thinking" at bounding box center [346, 182] width 9 height 7
checkbox input "true"
click at [450, 143] on div "arrow_back audio1546308429 Saved edit star Assessment auto_fix_high AI Assessme…" at bounding box center [241, 124] width 483 height 249
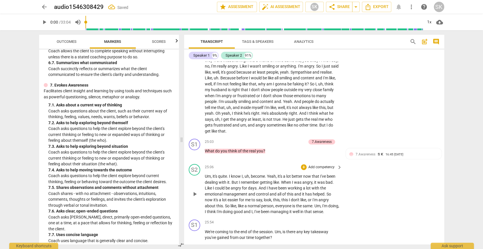
scroll to position [1977, 0]
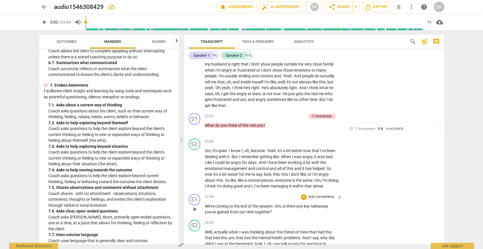
click at [328, 194] on p "Add competency" at bounding box center [321, 196] width 27 height 5
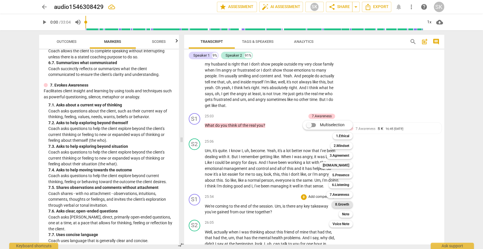
click at [337, 203] on b "8.Growth" at bounding box center [342, 204] width 14 height 7
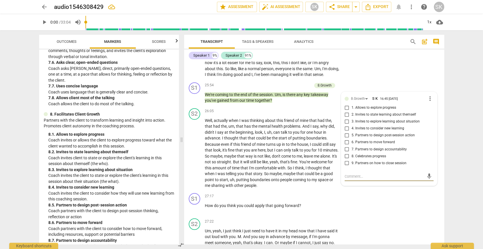
scroll to position [690, 0]
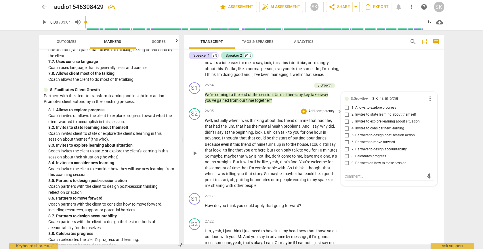
click at [291, 151] on p "Well , actually when I was thinking about this friend of mine that had the , th…" at bounding box center [272, 153] width 135 height 71
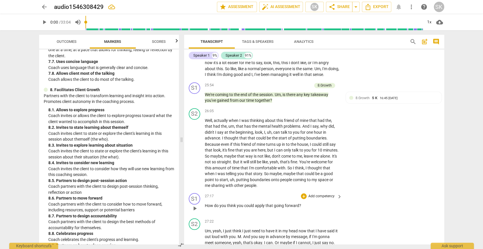
click at [315, 194] on p "Add competency" at bounding box center [321, 196] width 27 height 5
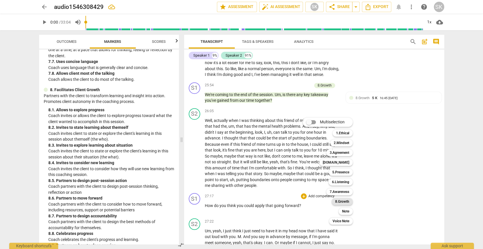
click at [339, 201] on b "8.Growth" at bounding box center [342, 201] width 14 height 7
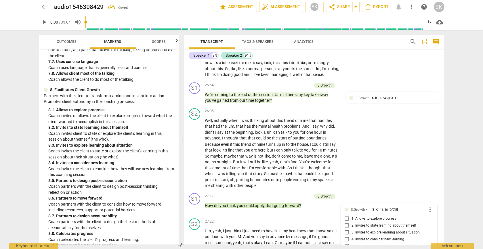
scroll to position [2198, 0]
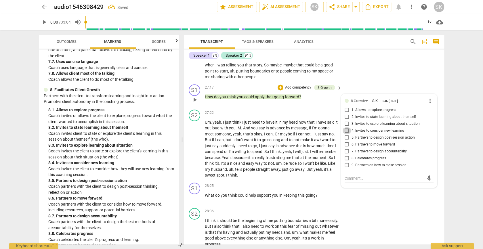
click at [347, 127] on input "4. Invites to consider new learning" at bounding box center [346, 130] width 9 height 7
checkbox input "true"
click at [417, 206] on div "S2 play_arrow pause 28:36 + Add competency keyboard_arrow_right I think it shou…" at bounding box center [314, 228] width 260 height 44
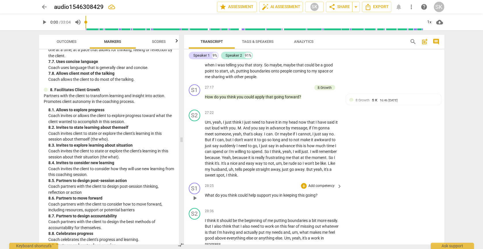
click at [326, 183] on p "Add competency" at bounding box center [321, 185] width 27 height 5
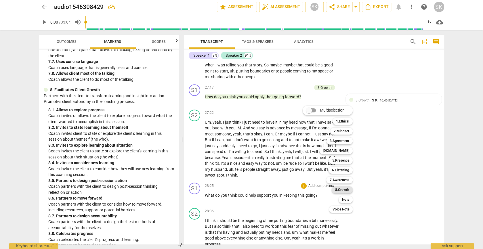
click at [336, 192] on b "8.Growth" at bounding box center [342, 189] width 14 height 7
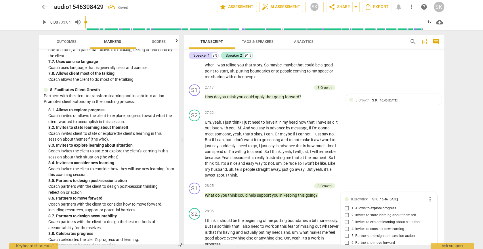
scroll to position [2295, 0]
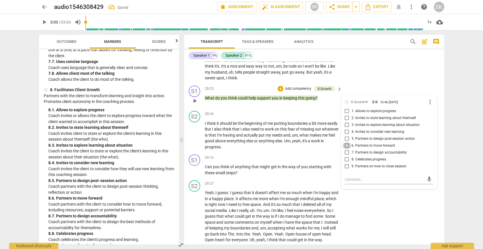
click at [347, 142] on input "6. Partners to move forward" at bounding box center [346, 145] width 9 height 7
checkbox input "true"
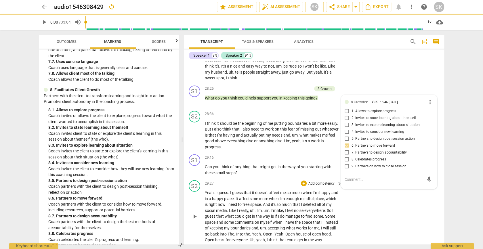
click at [350, 194] on div "S2 play_arrow pause 29:27 + Add competency keyboard_arrow_right Yeah , I guess …" at bounding box center [314, 211] width 260 height 67
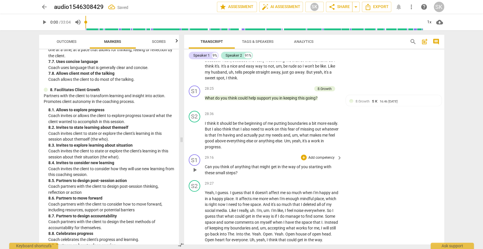
click at [321, 155] on p "Add competency" at bounding box center [321, 157] width 27 height 5
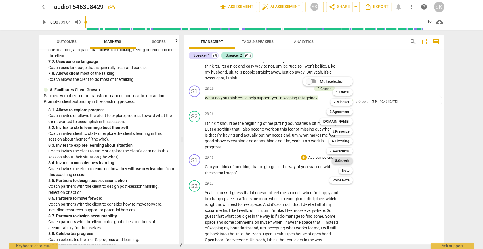
click at [336, 159] on b "8.Growth" at bounding box center [342, 160] width 14 height 7
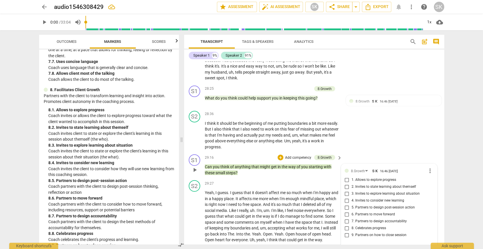
click at [345, 211] on input "6. Partners to move forward" at bounding box center [346, 214] width 9 height 7
checkbox input "true"
click at [453, 174] on div "arrow_back audio1546308429 edit star Assessment auto_fix_high AI Assessment SK …" at bounding box center [241, 124] width 483 height 249
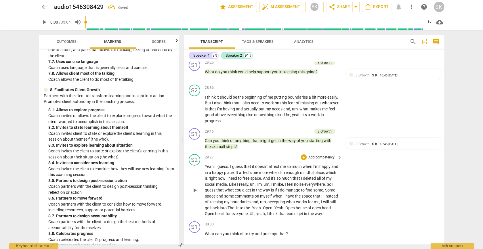
scroll to position [2342, 0]
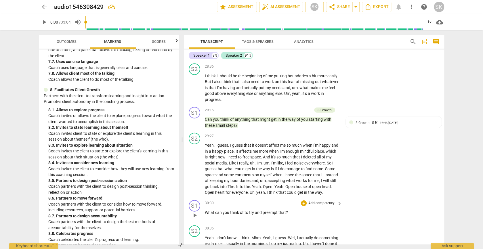
click at [311, 201] on p "Add competency" at bounding box center [321, 203] width 27 height 5
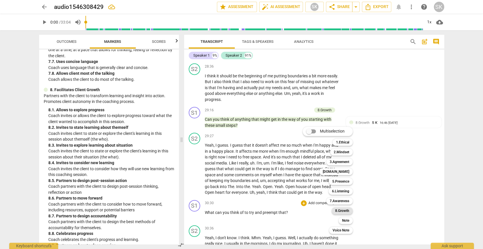
click at [336, 209] on b "8.Growth" at bounding box center [342, 210] width 14 height 7
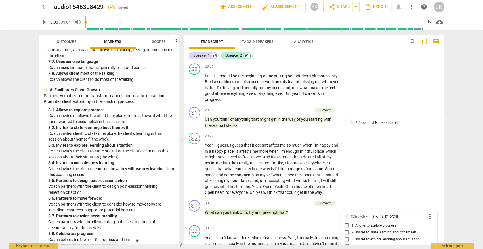
scroll to position [2460, 0]
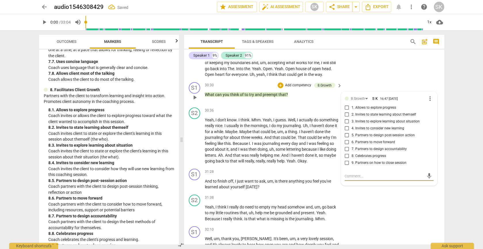
click at [347, 132] on input "5. Partners to design post-session action" at bounding box center [346, 135] width 9 height 7
checkbox input "true"
click at [460, 142] on div "arrow_back audio1546308429 Saved edit star Assessment auto_fix_high AI Assessme…" at bounding box center [241, 124] width 483 height 249
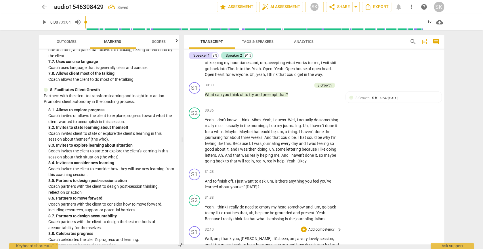
scroll to position [2461, 0]
click at [324, 169] on p "Add competency" at bounding box center [321, 171] width 27 height 5
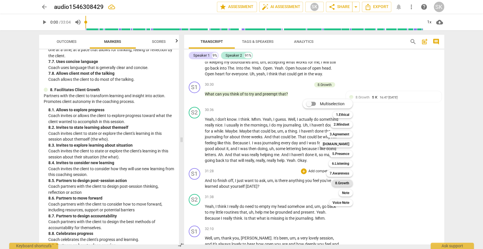
click at [341, 183] on b "8.Growth" at bounding box center [342, 183] width 14 height 7
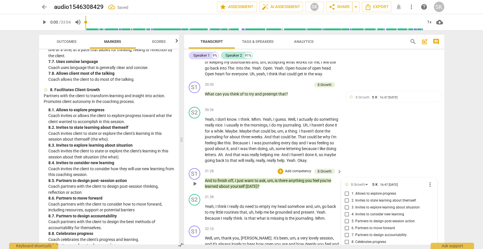
scroll to position [2462, 0]
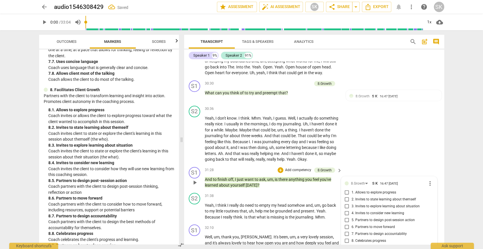
click at [345, 196] on input "2. Invites to state learning about themself" at bounding box center [346, 199] width 9 height 7
checkbox input "true"
click at [460, 178] on div "arrow_back audio1546308429 Saved edit star Assessment auto_fix_high AI Assessme…" at bounding box center [241, 124] width 483 height 249
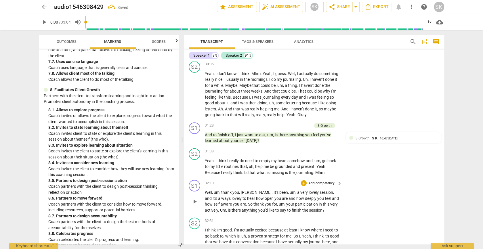
scroll to position [2507, 0]
click at [330, 180] on p "Add competency" at bounding box center [321, 182] width 27 height 5
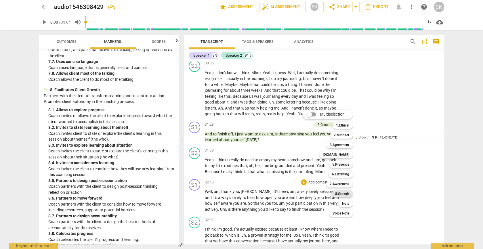
click at [345, 194] on b "8.Growth" at bounding box center [342, 193] width 14 height 7
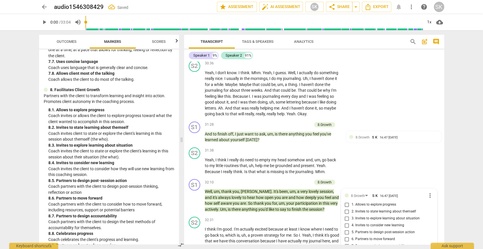
scroll to position [2608, 0]
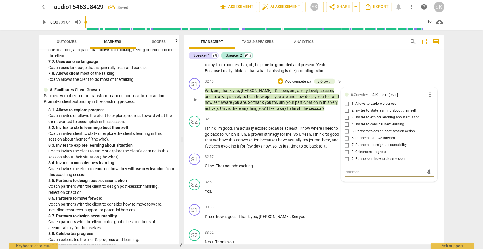
click at [347, 149] on input "8. Celebrates progress" at bounding box center [346, 152] width 9 height 7
checkbox input "true"
click at [346, 156] on input "9. Partners on how to close session" at bounding box center [346, 159] width 9 height 7
checkbox input "true"
click at [460, 156] on div "arrow_back audio1546308429 Saved edit star Assessment auto_fix_high AI Assessme…" at bounding box center [241, 124] width 483 height 249
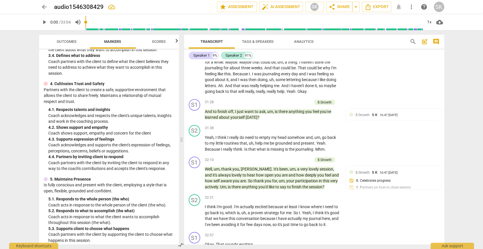
scroll to position [0, 0]
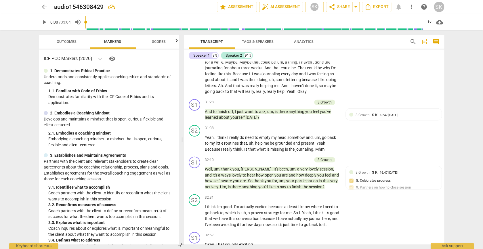
click at [458, 102] on div "arrow_back audio1546308429 edit star Assessment auto_fix_high AI Assessment SK …" at bounding box center [241, 124] width 483 height 249
click at [83, 40] on span "Outcomes" at bounding box center [67, 42] width 46 height 8
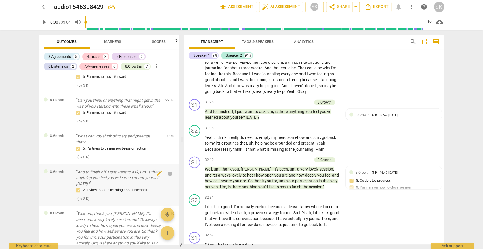
scroll to position [809, 0]
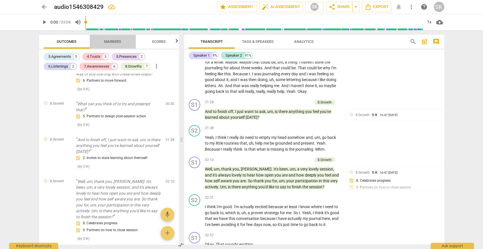
click at [110, 39] on span "Markers" at bounding box center [112, 42] width 31 height 8
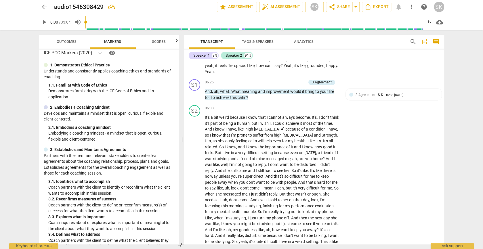
scroll to position [0, 0]
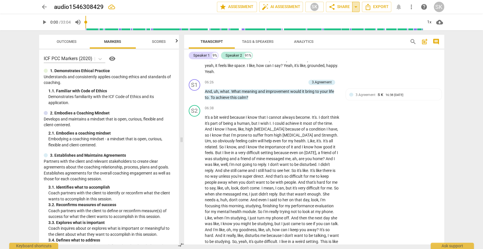
click at [355, 7] on span "arrow_drop_down" at bounding box center [355, 6] width 7 height 7
click at [355, 6] on span "arrow_drop_down" at bounding box center [355, 6] width 7 height 7
